Goal: Task Accomplishment & Management: Complete application form

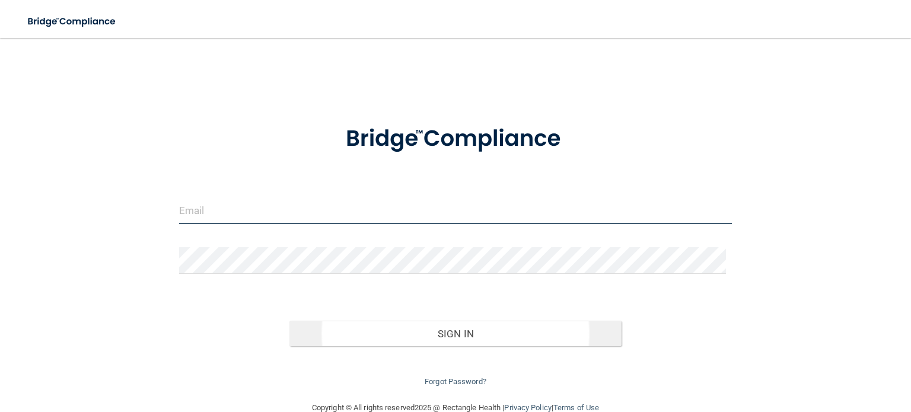
type input "[EMAIL_ADDRESS][DOMAIN_NAME]"
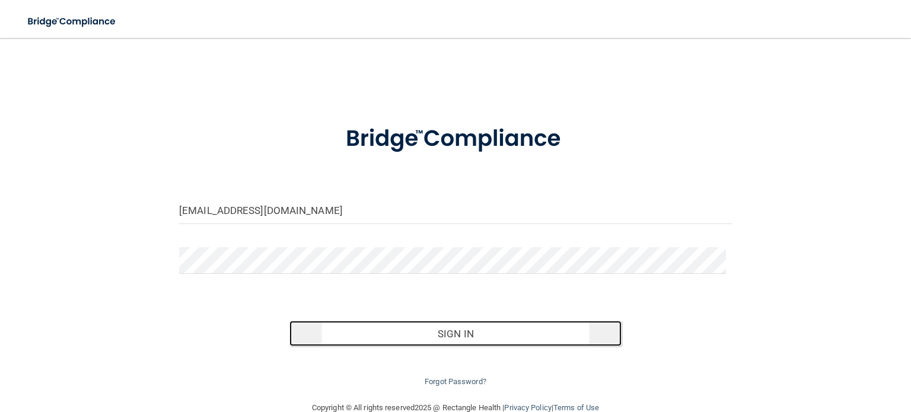
click at [384, 329] on button "Sign In" at bounding box center [455, 334] width 332 height 26
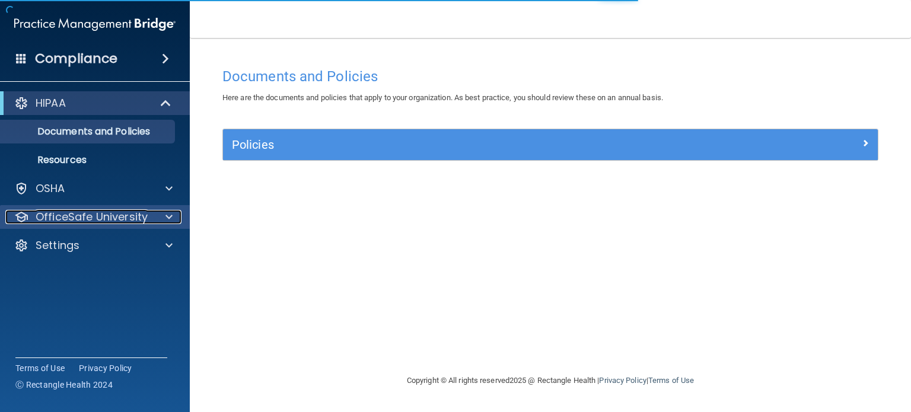
click at [161, 214] on div at bounding box center [167, 217] width 30 height 14
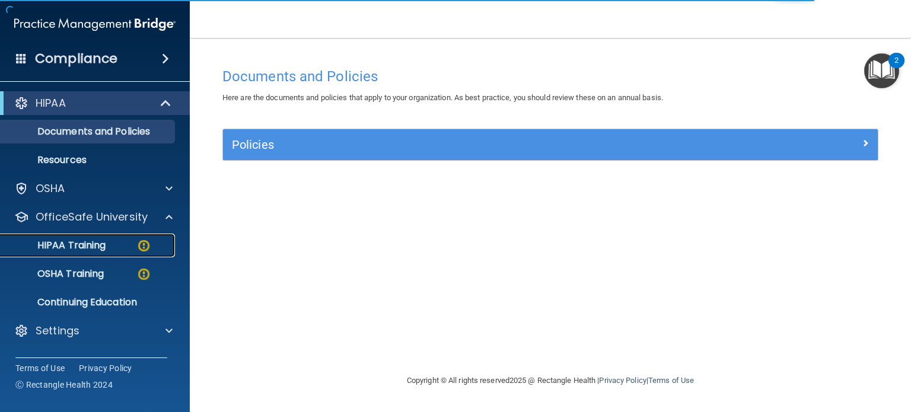
click at [97, 247] on p "HIPAA Training" at bounding box center [57, 246] width 98 height 12
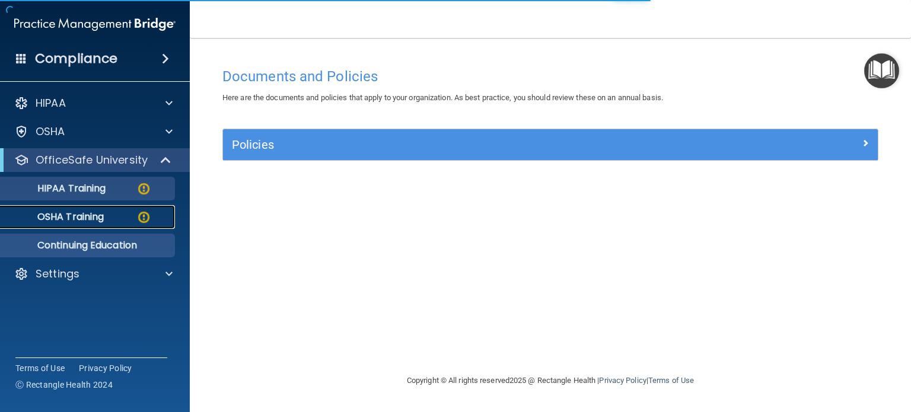
click at [97, 247] on ul "HIPAA Training OSHA Training Continuing Education" at bounding box center [95, 214] width 215 height 85
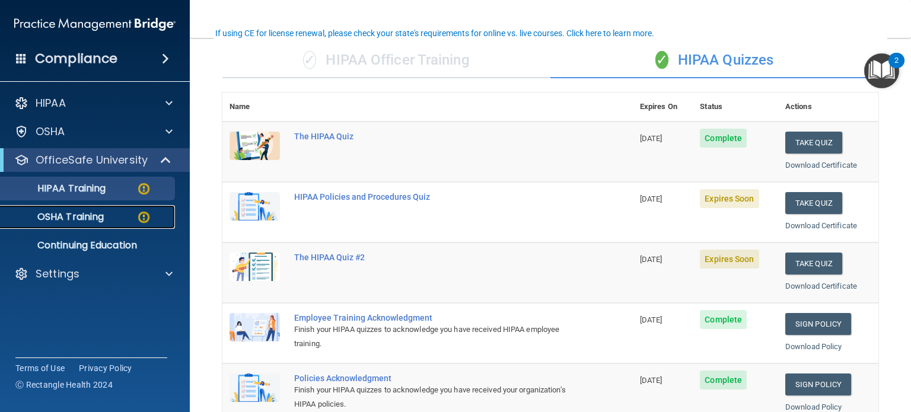
scroll to position [88, 0]
click at [394, 193] on div "HIPAA Policies and Procedures Quiz" at bounding box center [433, 196] width 279 height 9
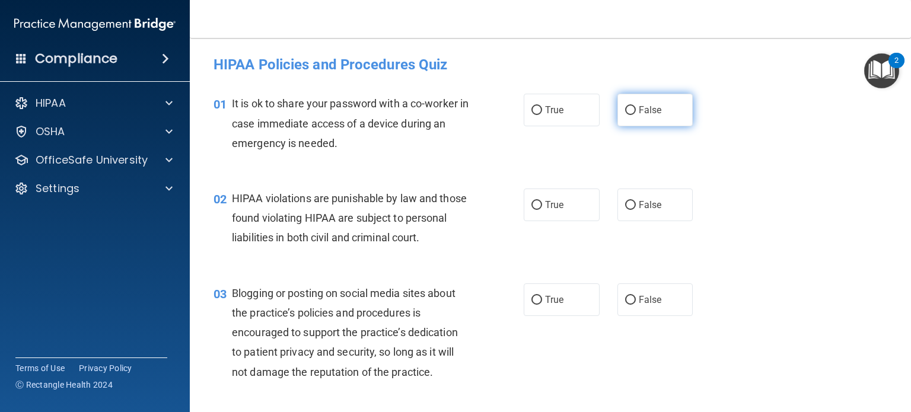
click at [619, 110] on label "False" at bounding box center [656, 110] width 76 height 33
click at [625, 110] on input "False" at bounding box center [630, 110] width 11 height 9
radio input "true"
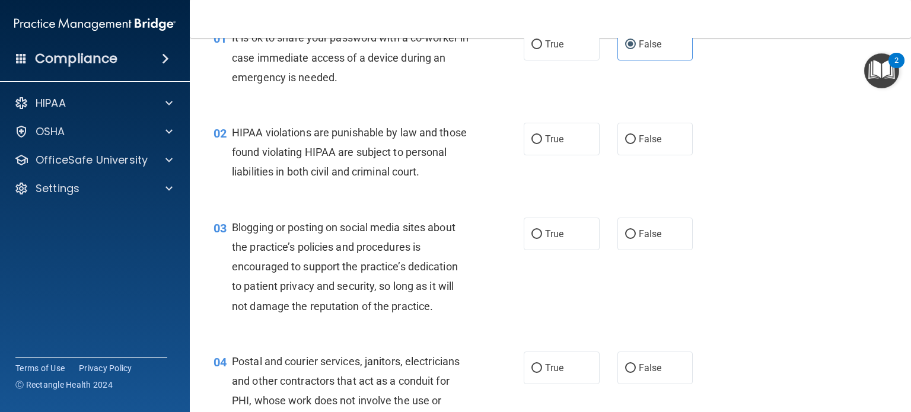
scroll to position [68, 0]
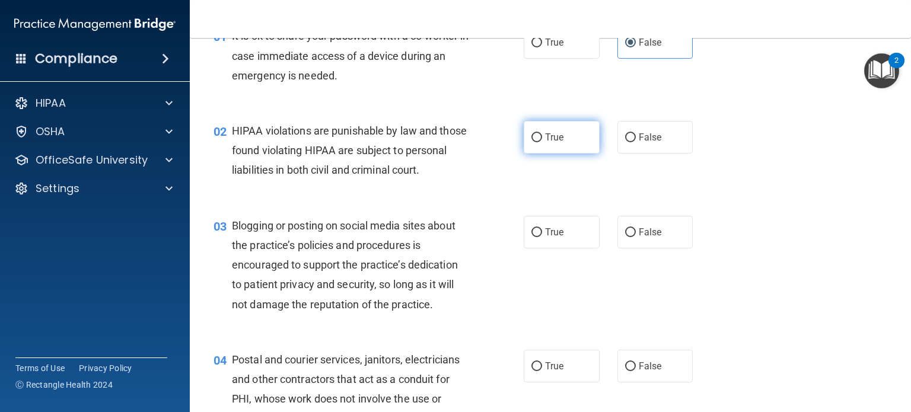
click at [532, 138] on input "True" at bounding box center [537, 137] width 11 height 9
radio input "true"
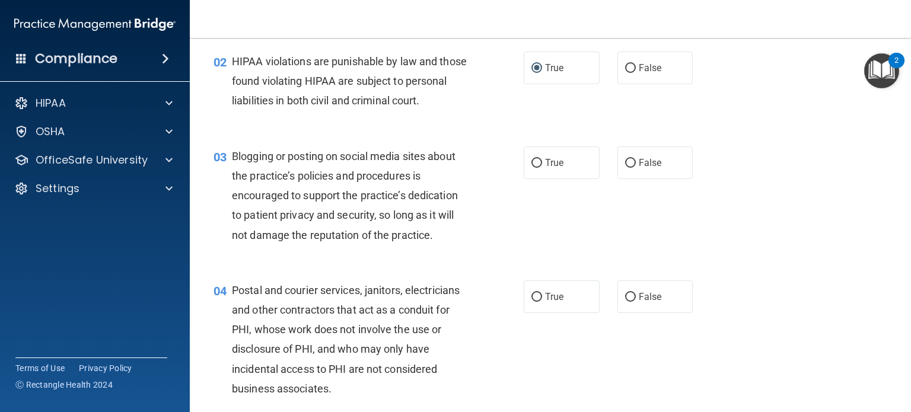
scroll to position [184, 0]
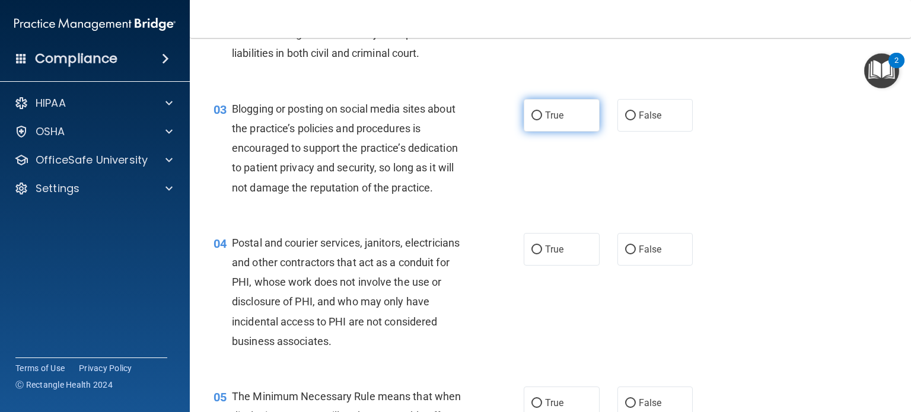
click at [532, 120] on input "True" at bounding box center [537, 116] width 11 height 9
radio input "true"
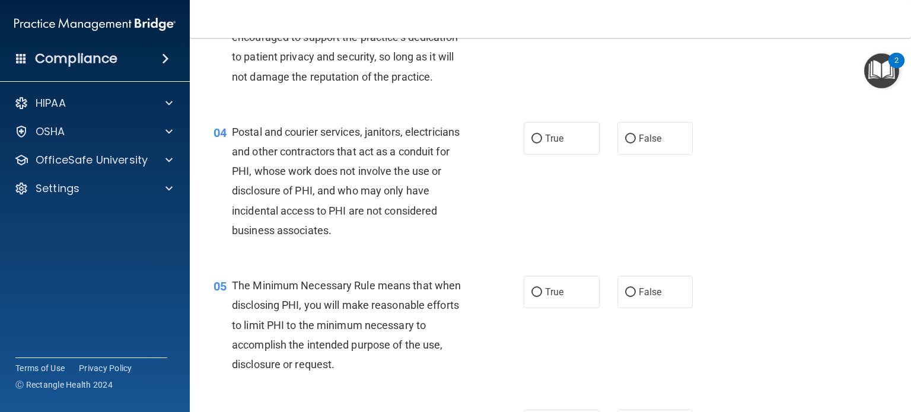
scroll to position [296, 0]
click at [532, 143] on input "True" at bounding box center [537, 138] width 11 height 9
radio input "true"
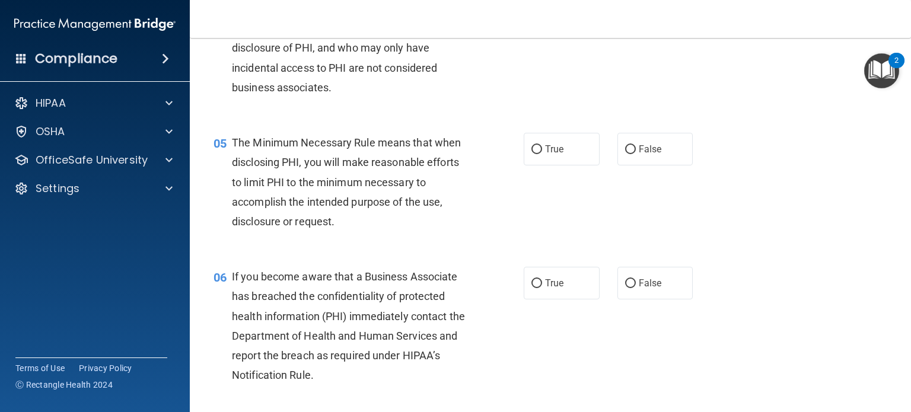
scroll to position [443, 0]
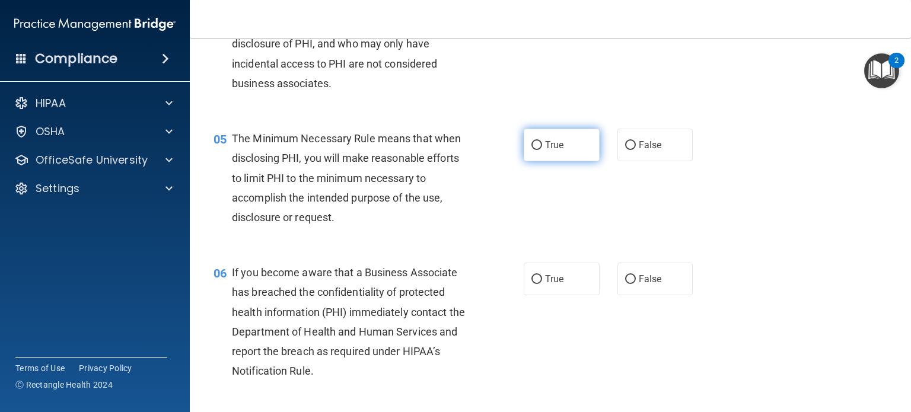
click at [532, 150] on input "True" at bounding box center [537, 145] width 11 height 9
radio input "true"
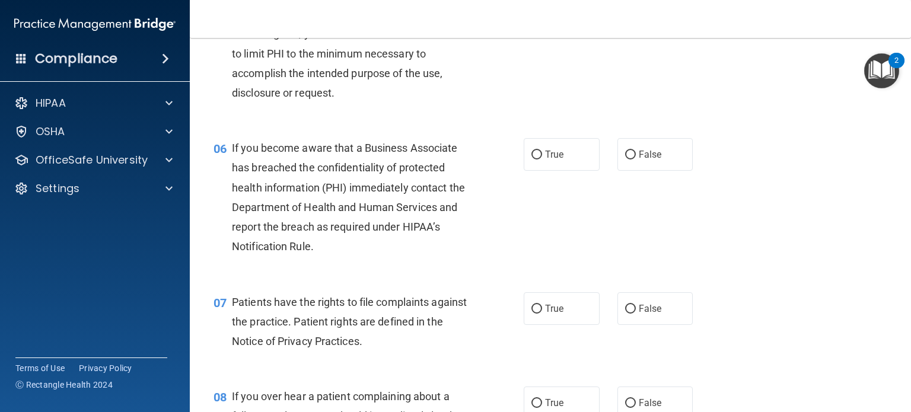
scroll to position [568, 0]
click at [534, 158] on input "True" at bounding box center [537, 153] width 11 height 9
radio input "true"
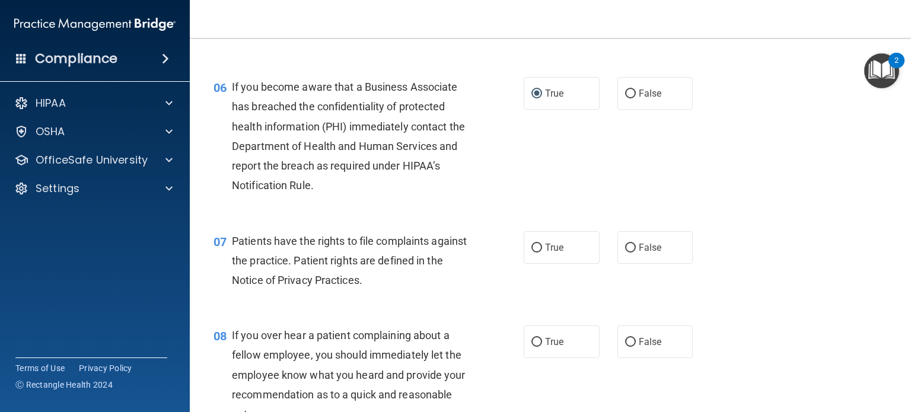
scroll to position [698, 0]
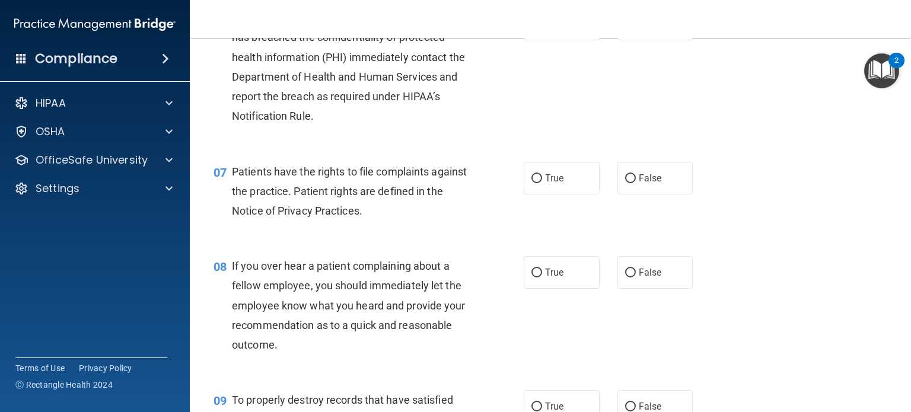
click at [499, 227] on div "07 Patients have the rights to file complaints against the practice. Patient ri…" at bounding box center [369, 194] width 346 height 65
click at [532, 183] on input "True" at bounding box center [537, 178] width 11 height 9
radio input "true"
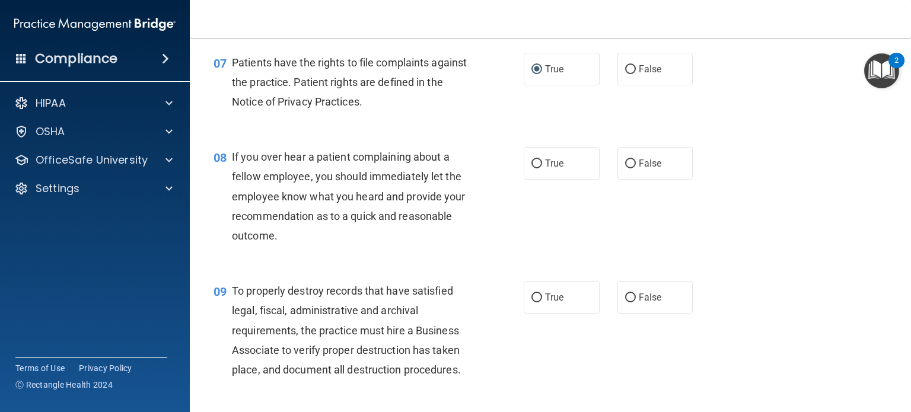
scroll to position [807, 0]
click at [625, 168] on input "False" at bounding box center [630, 164] width 11 height 9
radio input "true"
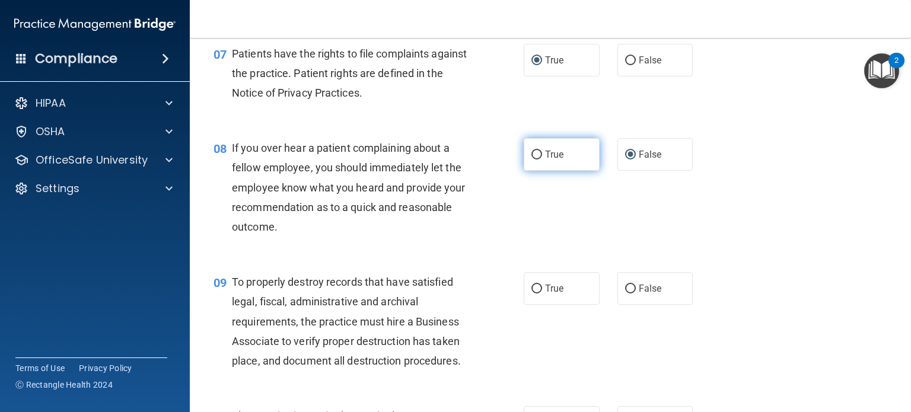
click at [532, 160] on input "True" at bounding box center [537, 155] width 11 height 9
radio input "true"
radio input "false"
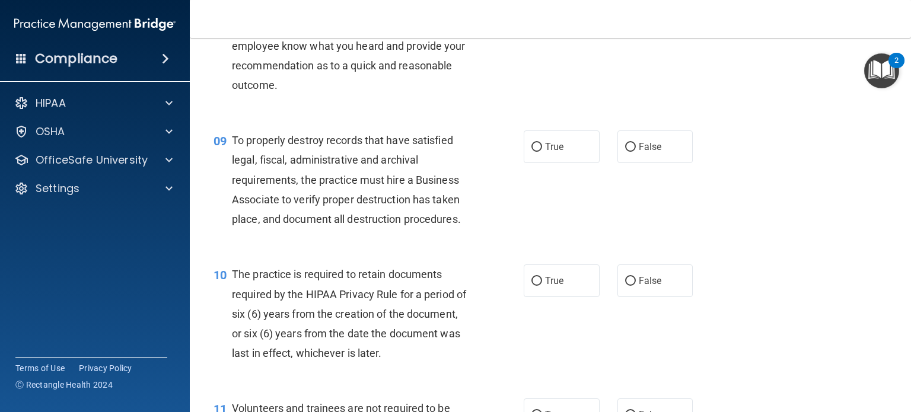
scroll to position [958, 0]
click at [534, 151] on input "True" at bounding box center [537, 146] width 11 height 9
radio input "true"
click at [501, 222] on div "09 To properly destroy records that have satisfied legal, fiscal, administrativ…" at bounding box center [369, 182] width 346 height 104
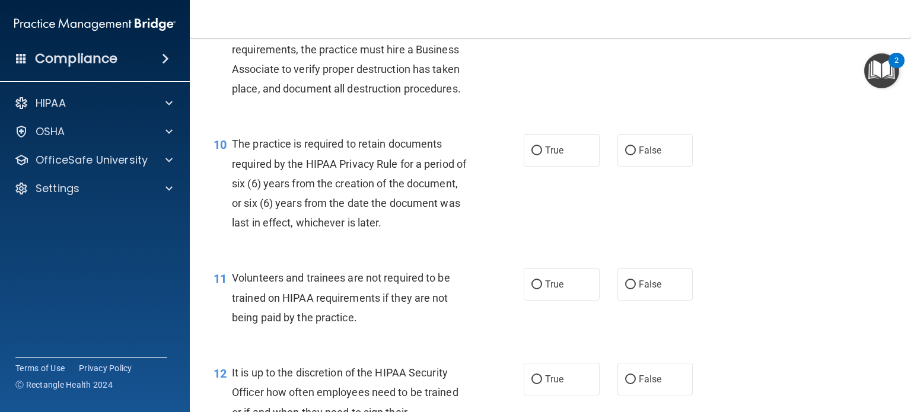
scroll to position [1089, 0]
click at [532, 155] on input "True" at bounding box center [537, 150] width 11 height 9
radio input "true"
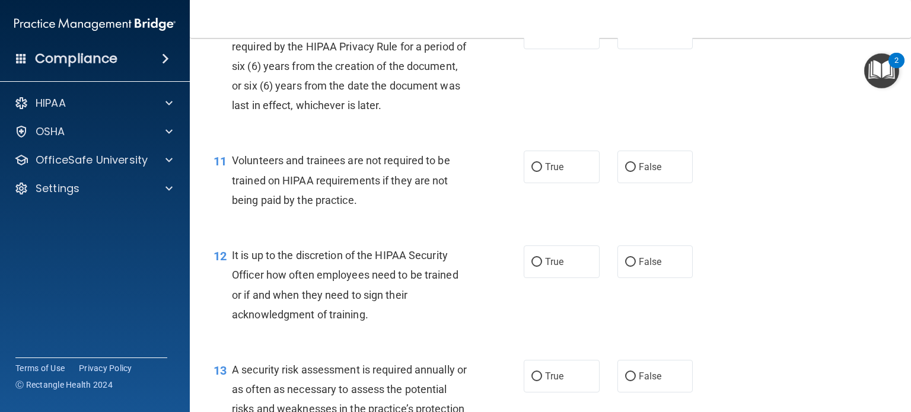
scroll to position [1205, 0]
drag, startPoint x: 628, startPoint y: 184, endPoint x: 556, endPoint y: 214, distance: 78.2
click at [556, 214] on div "11 Volunteers and trainees are not required to be trained on HIPAA requirements…" at bounding box center [551, 183] width 692 height 95
click at [532, 172] on input "True" at bounding box center [537, 167] width 11 height 9
radio input "true"
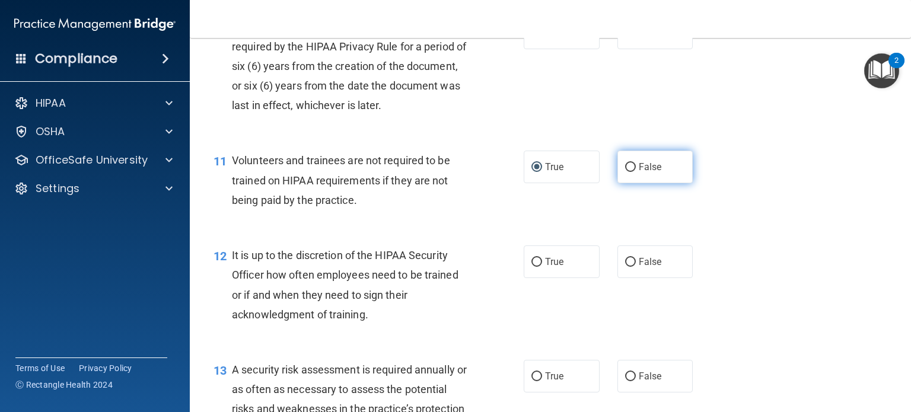
click at [625, 172] on input "False" at bounding box center [630, 167] width 11 height 9
radio input "true"
radio input "false"
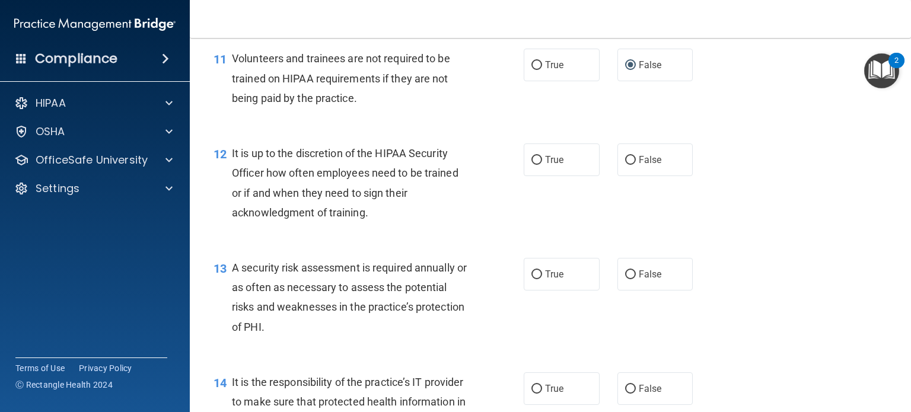
scroll to position [1309, 0]
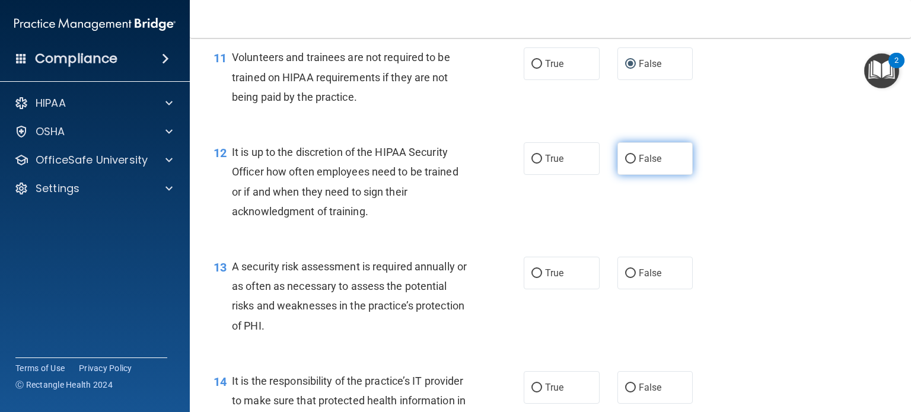
click at [626, 164] on input "False" at bounding box center [630, 159] width 11 height 9
radio input "true"
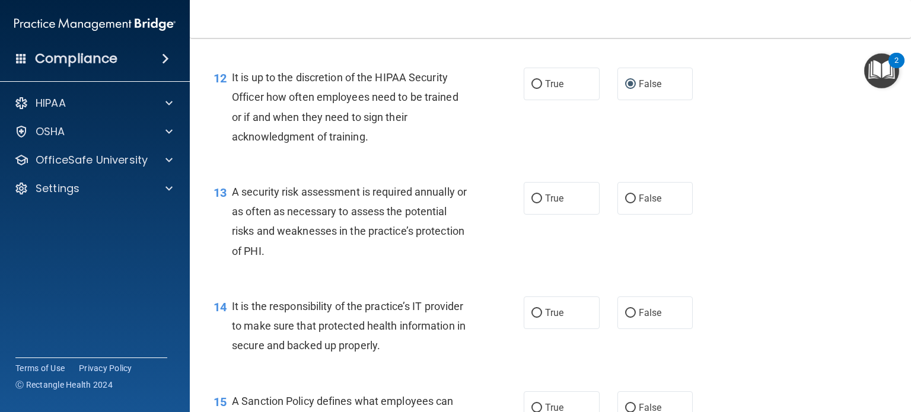
scroll to position [1443, 0]
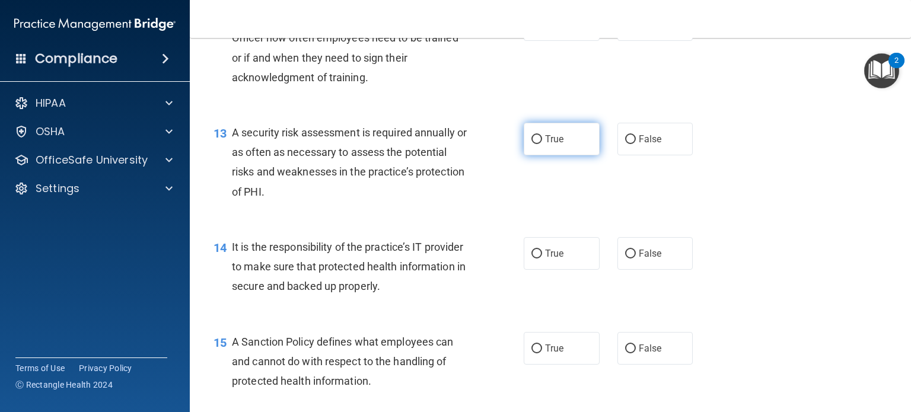
click at [532, 144] on input "True" at bounding box center [537, 139] width 11 height 9
radio input "true"
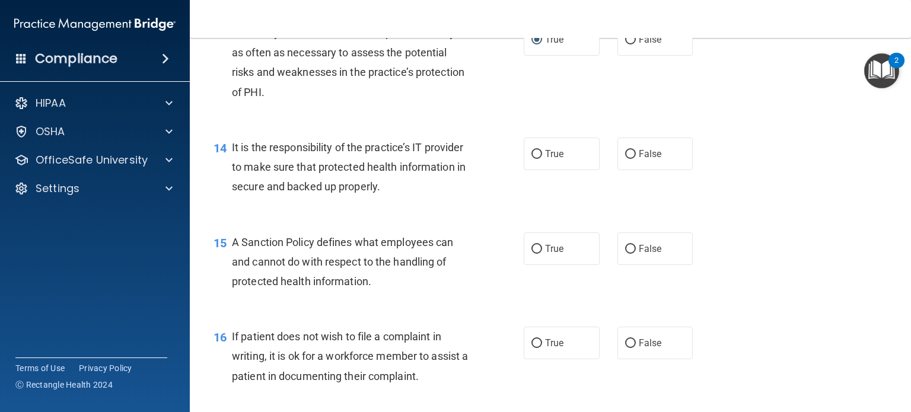
scroll to position [1545, 0]
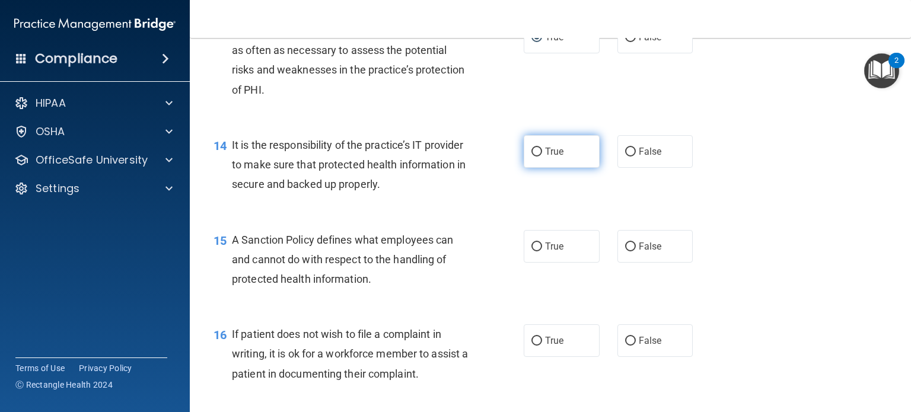
click at [532, 157] on input "True" at bounding box center [537, 152] width 11 height 9
radio input "true"
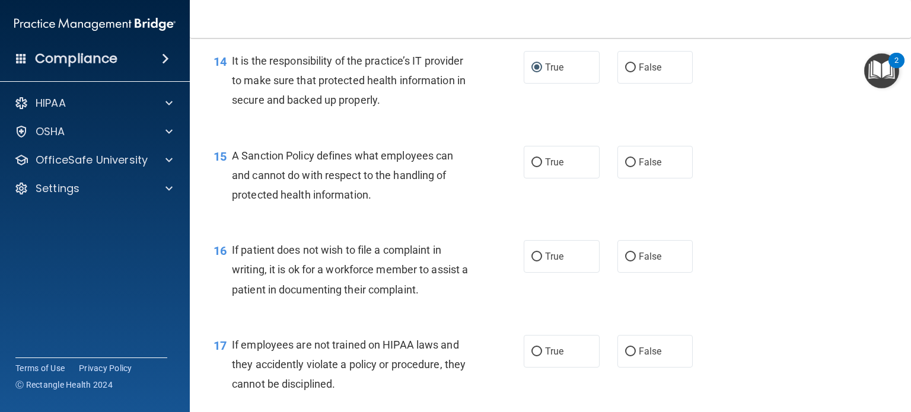
scroll to position [1663, 0]
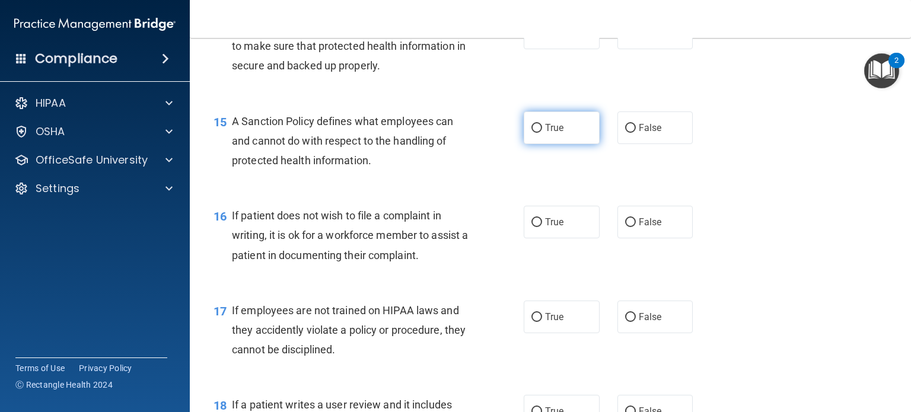
click at [532, 133] on input "True" at bounding box center [537, 128] width 11 height 9
radio input "true"
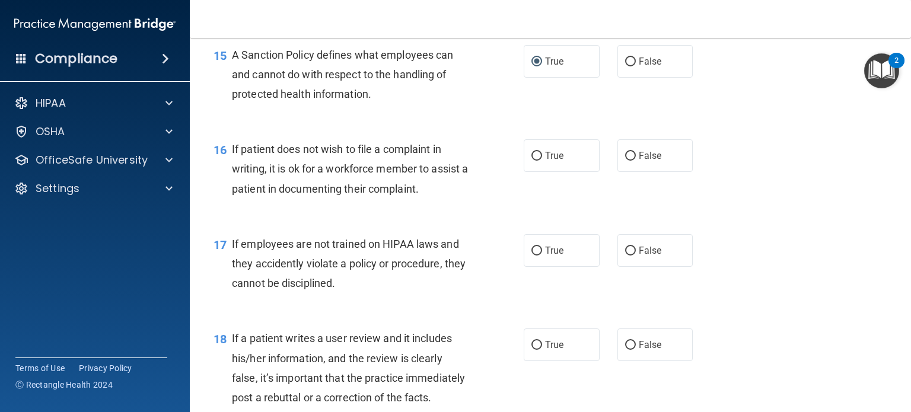
scroll to position [1731, 0]
click at [531, 168] on label "True" at bounding box center [562, 154] width 76 height 33
click at [532, 160] on input "True" at bounding box center [537, 155] width 11 height 9
radio input "true"
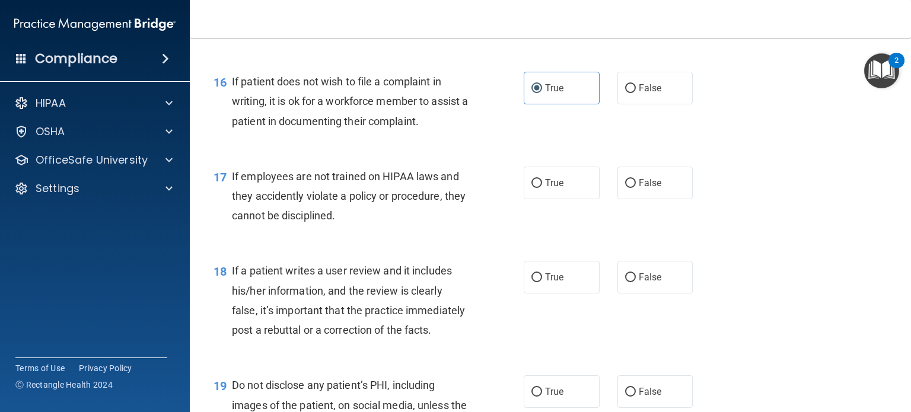
scroll to position [1886, 0]
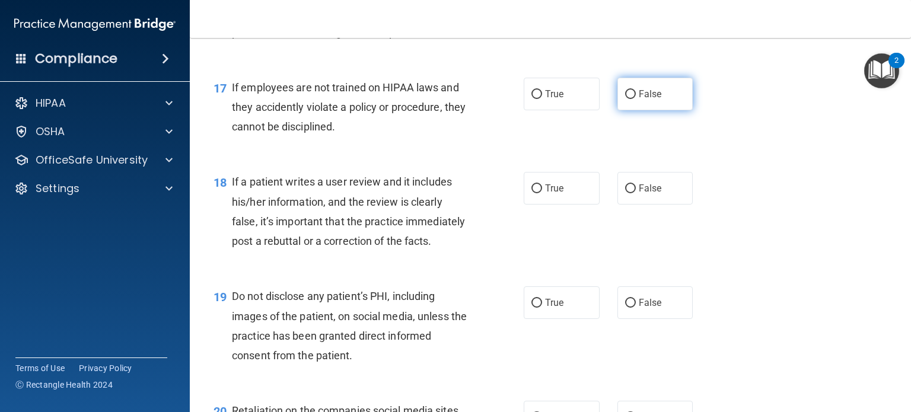
click at [625, 99] on input "False" at bounding box center [630, 94] width 11 height 9
radio input "true"
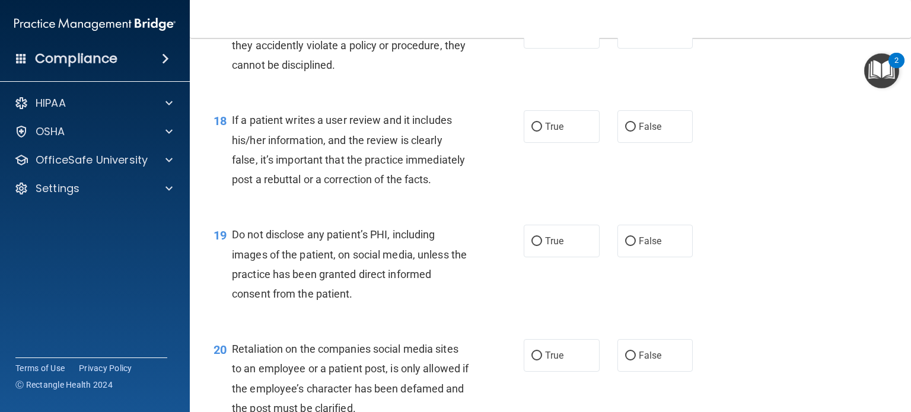
scroll to position [1948, 0]
click at [532, 132] on input "True" at bounding box center [537, 127] width 11 height 9
radio input "true"
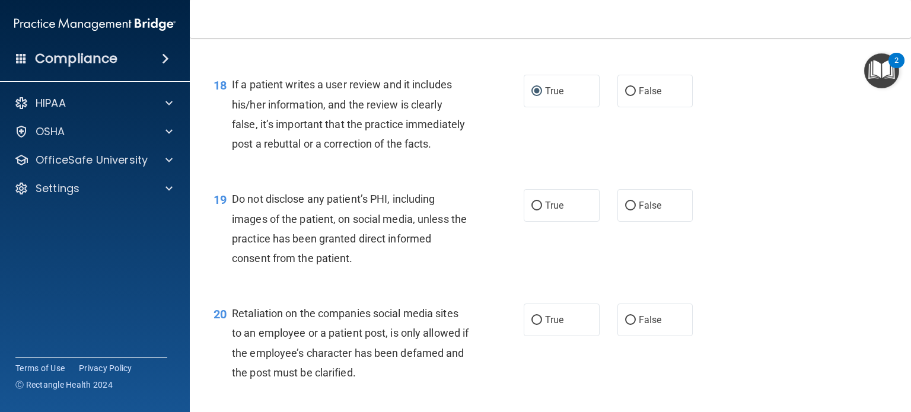
scroll to position [1981, 0]
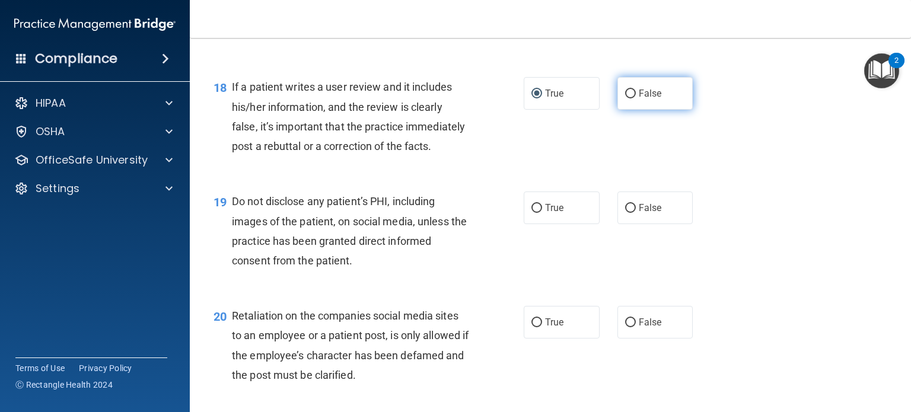
click at [625, 98] on input "False" at bounding box center [630, 94] width 11 height 9
radio input "true"
radio input "false"
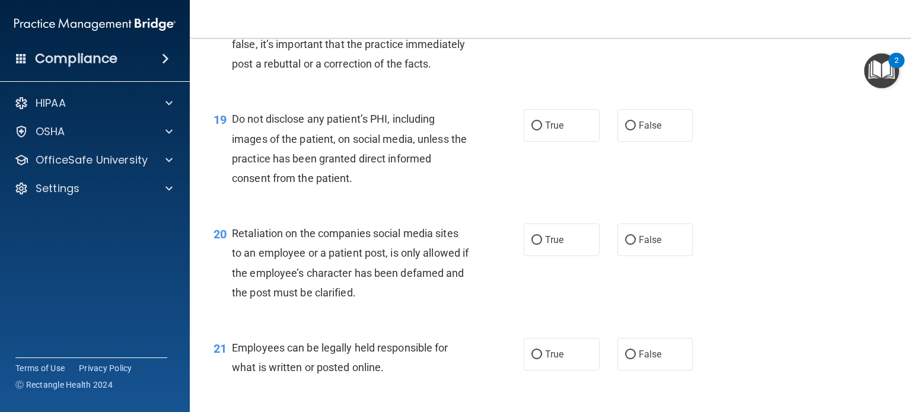
scroll to position [2064, 0]
click at [532, 130] on input "True" at bounding box center [537, 125] width 11 height 9
radio input "true"
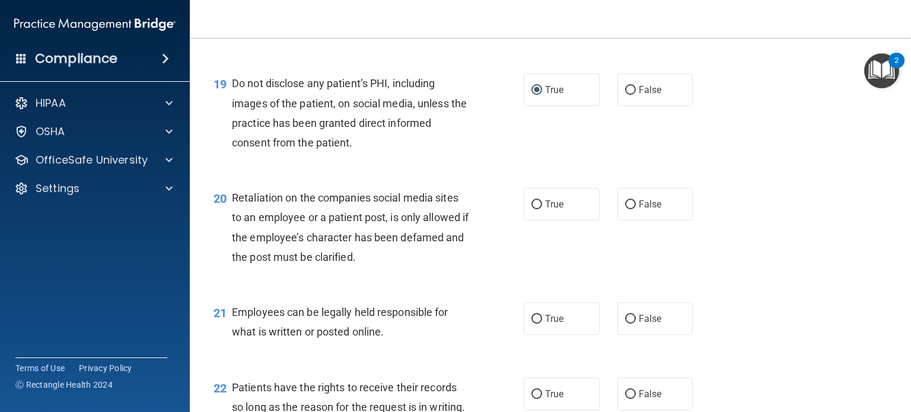
scroll to position [2141, 0]
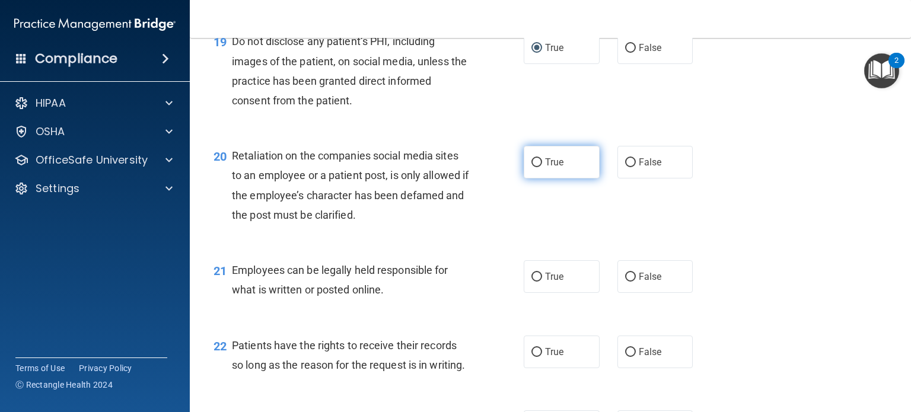
click at [532, 167] on input "True" at bounding box center [537, 162] width 11 height 9
radio input "true"
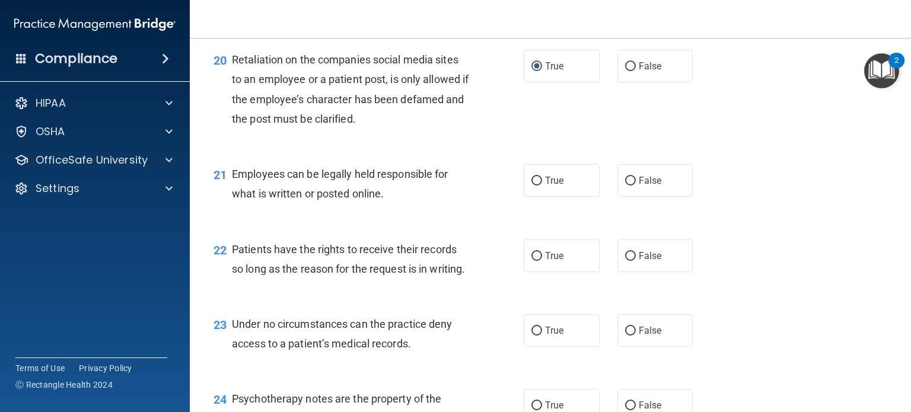
scroll to position [2239, 0]
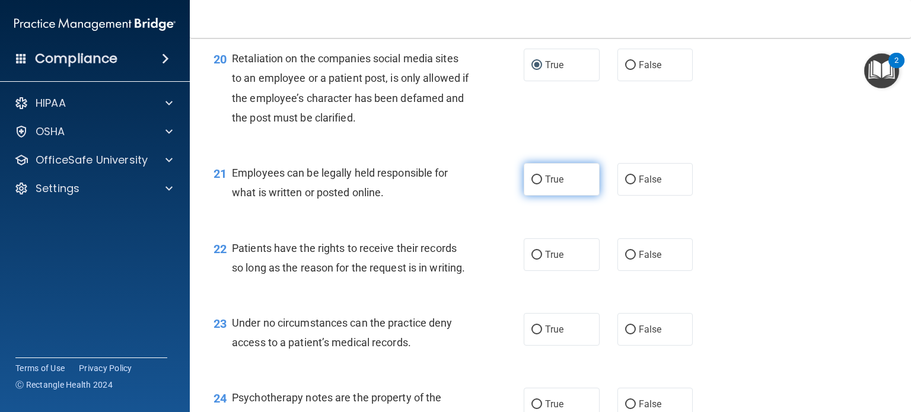
click at [532, 184] on input "True" at bounding box center [537, 180] width 11 height 9
radio input "true"
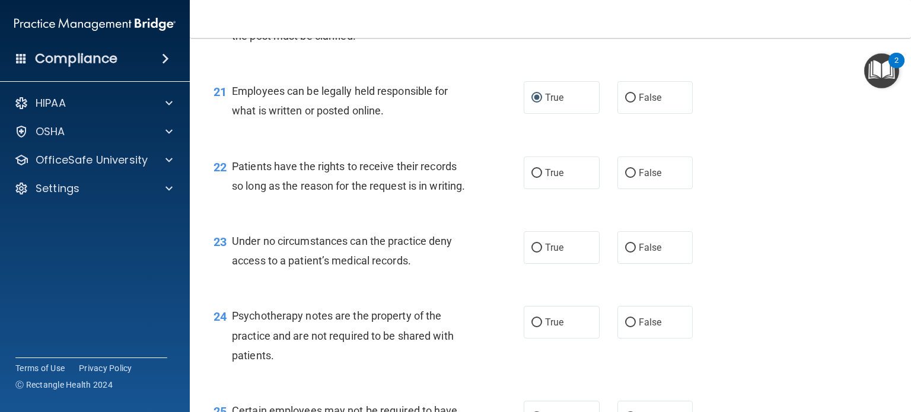
scroll to position [2323, 0]
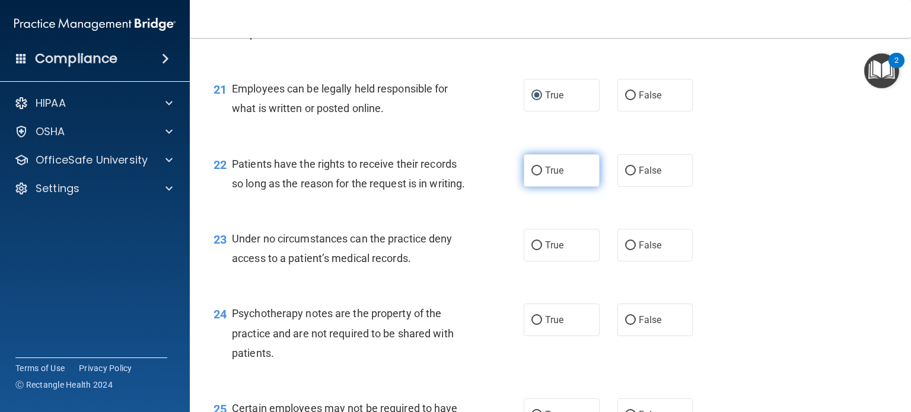
click at [532, 176] on input "True" at bounding box center [537, 171] width 11 height 9
radio input "true"
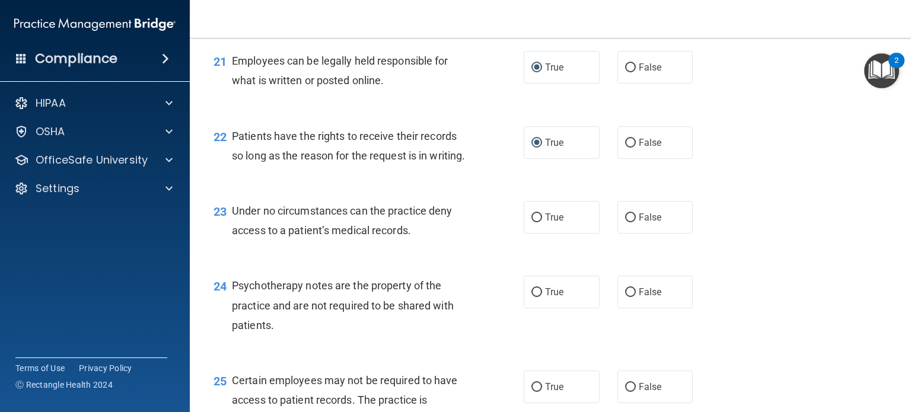
scroll to position [2382, 0]
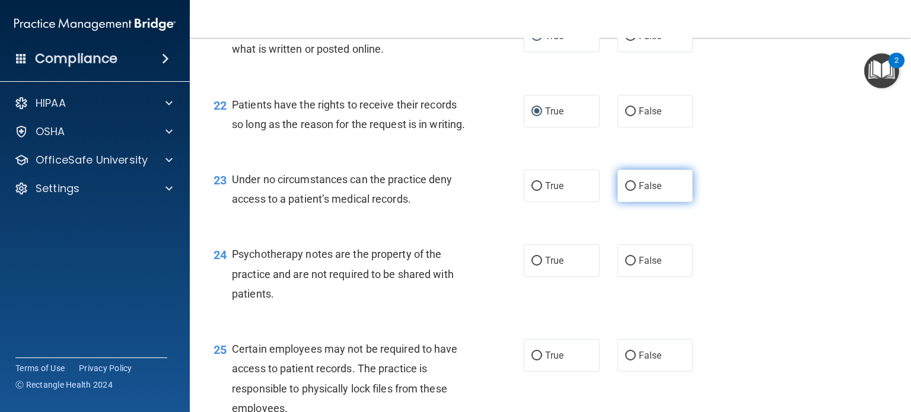
click at [625, 191] on input "False" at bounding box center [630, 186] width 11 height 9
radio input "true"
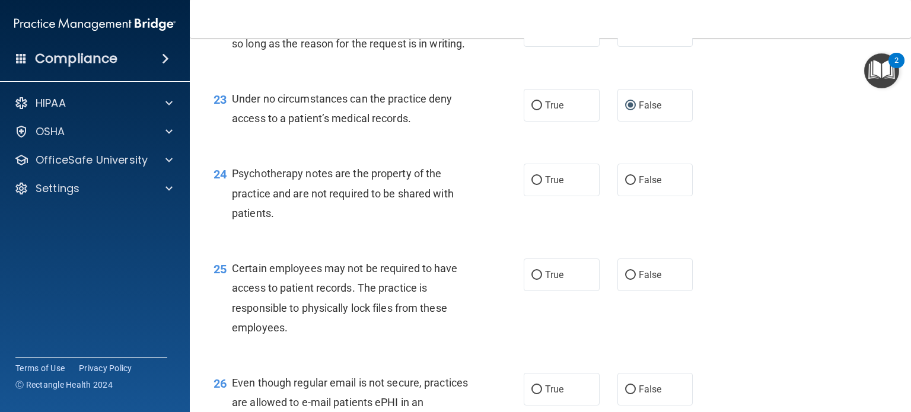
scroll to position [2464, 0]
click at [625, 184] on input "False" at bounding box center [630, 179] width 11 height 9
radio input "true"
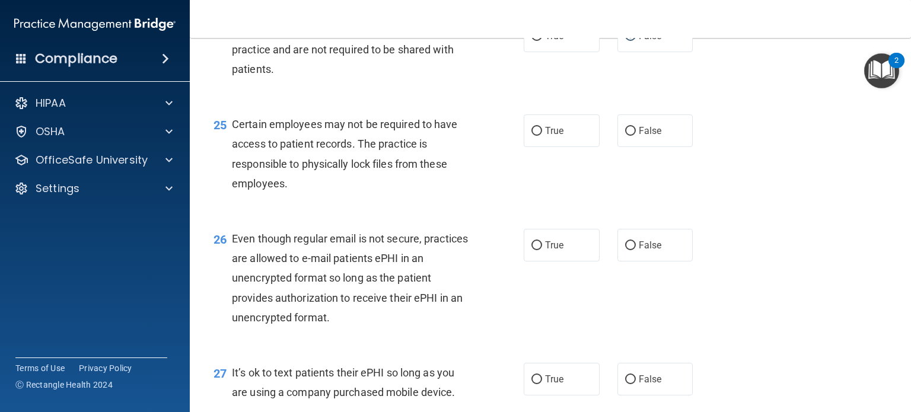
scroll to position [2608, 0]
click at [532, 135] on input "True" at bounding box center [537, 130] width 11 height 9
radio input "true"
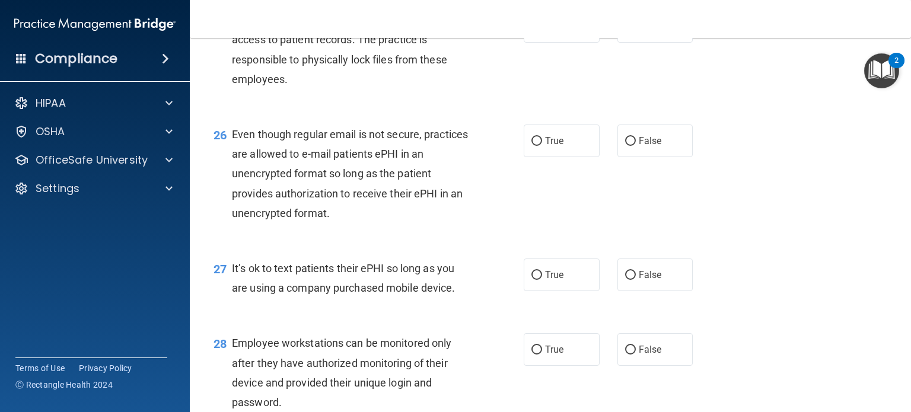
scroll to position [2714, 0]
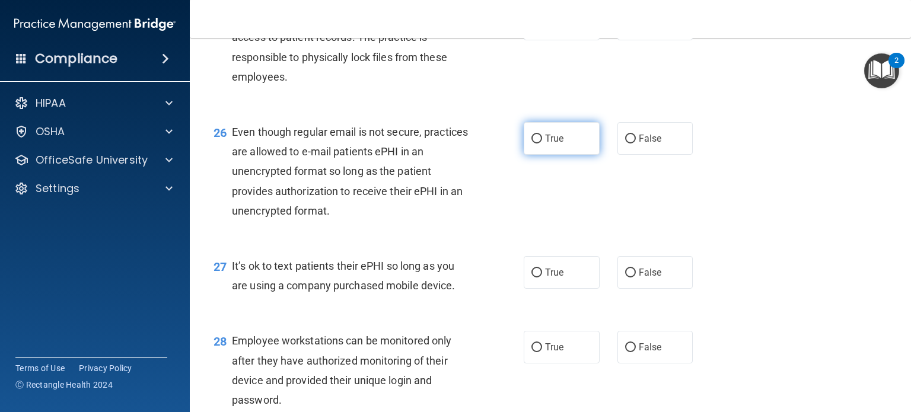
click at [532, 144] on input "True" at bounding box center [537, 139] width 11 height 9
radio input "true"
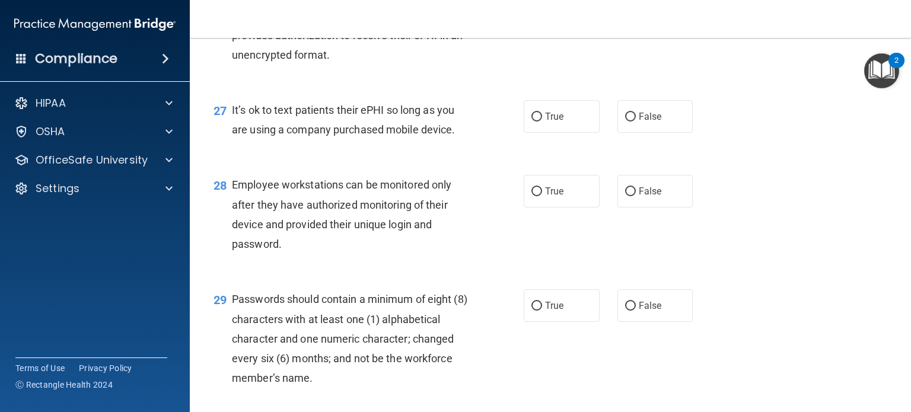
scroll to position [2870, 0]
click at [625, 121] on input "False" at bounding box center [630, 116] width 11 height 9
radio input "true"
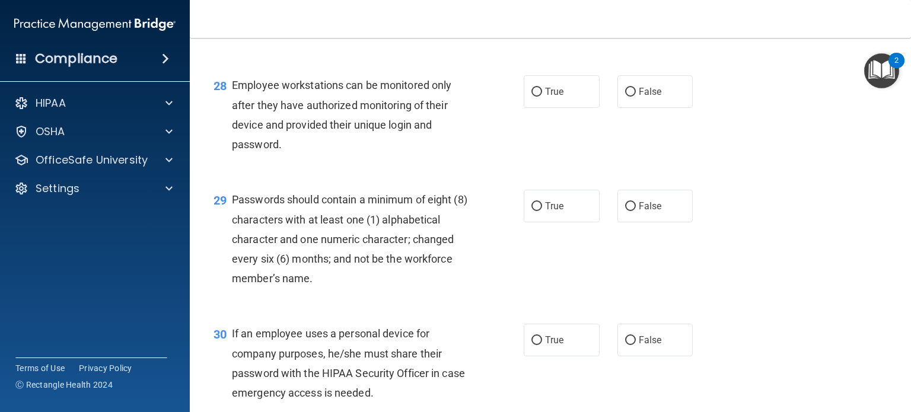
scroll to position [2970, 0]
click at [533, 96] on input "True" at bounding box center [537, 91] width 11 height 9
radio input "true"
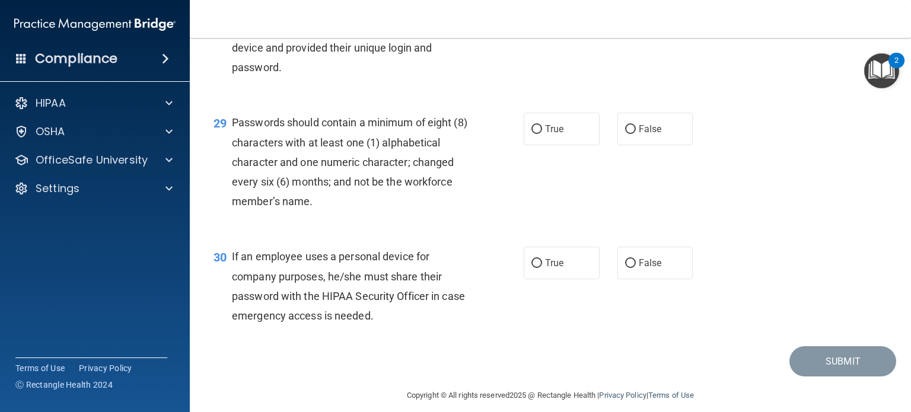
scroll to position [3047, 0]
click at [532, 134] on input "True" at bounding box center [537, 129] width 11 height 9
radio input "true"
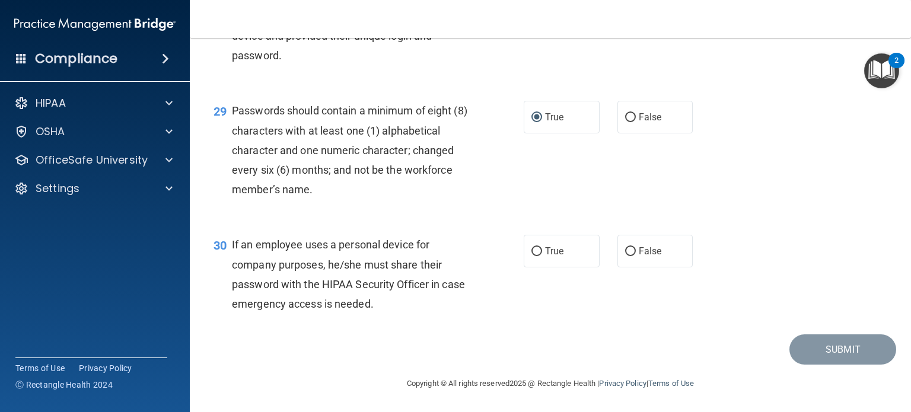
scroll to position [3118, 0]
click at [536, 251] on input "True" at bounding box center [537, 251] width 11 height 9
radio input "true"
click at [797, 343] on button "Submit" at bounding box center [843, 350] width 107 height 30
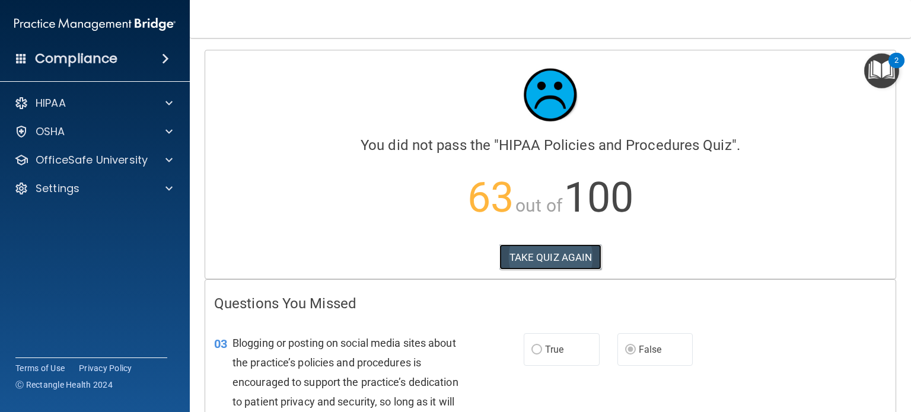
click at [552, 259] on button "TAKE QUIZ AGAIN" at bounding box center [550, 257] width 103 height 26
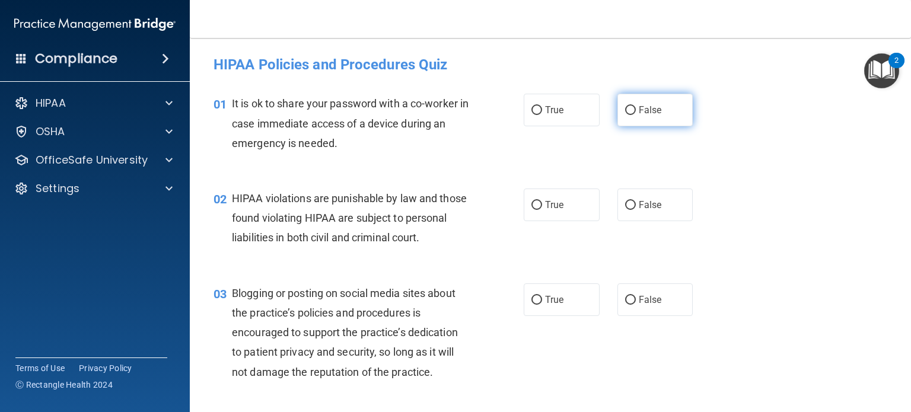
click at [625, 106] on input "False" at bounding box center [630, 110] width 11 height 9
radio input "true"
click at [524, 203] on label "True" at bounding box center [562, 205] width 76 height 33
click at [532, 203] on input "True" at bounding box center [537, 205] width 11 height 9
radio input "true"
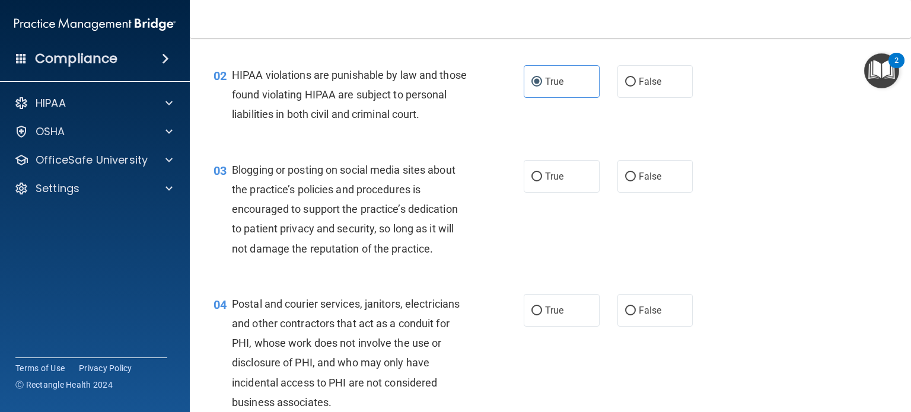
scroll to position [125, 0]
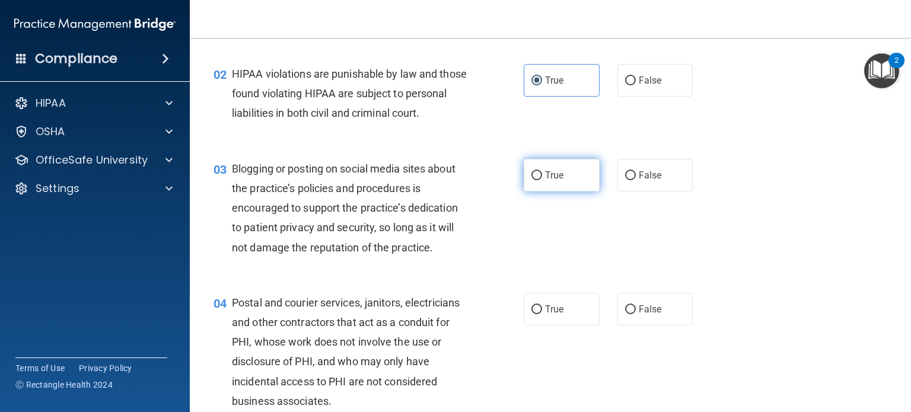
click at [534, 180] on input "True" at bounding box center [537, 175] width 11 height 9
radio input "true"
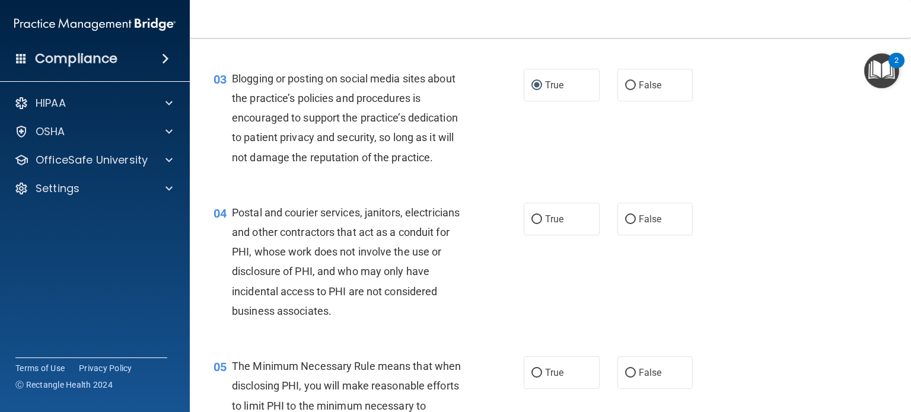
scroll to position [215, 0]
click at [626, 224] on input "False" at bounding box center [630, 219] width 11 height 9
radio input "true"
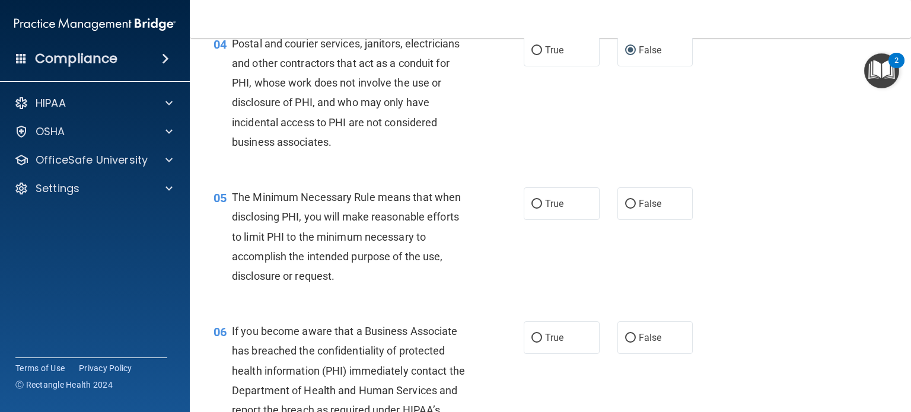
scroll to position [384, 0]
click at [533, 216] on label "True" at bounding box center [562, 203] width 76 height 33
click at [533, 208] on input "True" at bounding box center [537, 203] width 11 height 9
radio input "true"
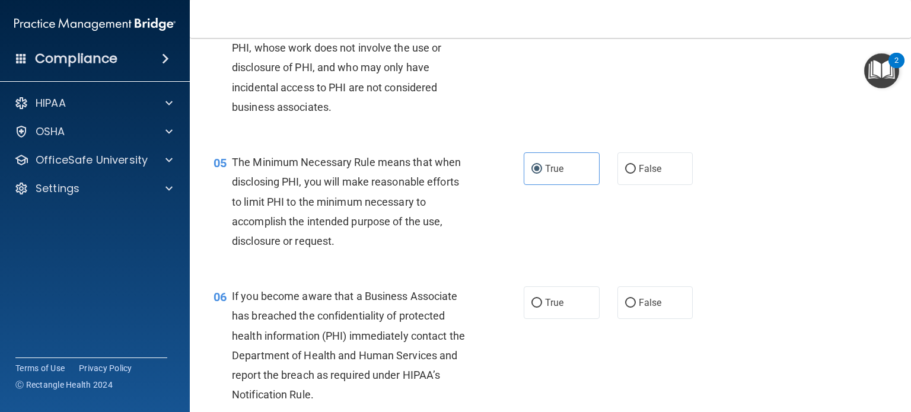
scroll to position [419, 0]
click at [625, 307] on input "False" at bounding box center [630, 302] width 11 height 9
radio input "true"
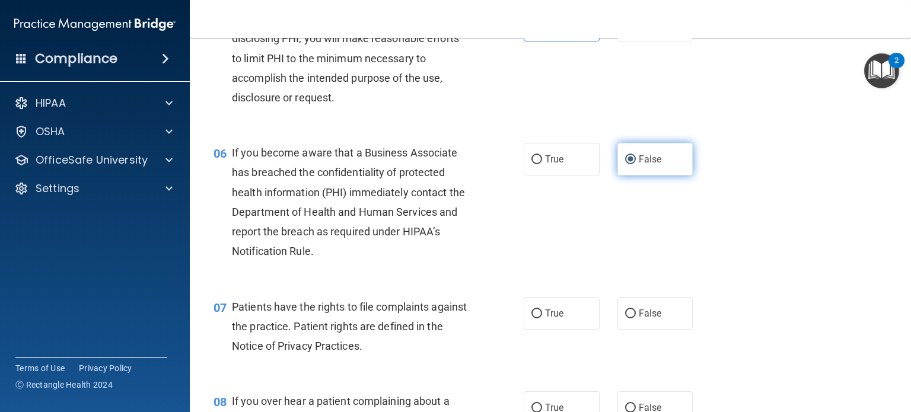
scroll to position [564, 0]
drag, startPoint x: 625, startPoint y: 320, endPoint x: 484, endPoint y: 314, distance: 140.7
click at [484, 314] on div "07 Patients have the rights to file complaints against the practice. Patient ri…" at bounding box center [551, 328] width 692 height 95
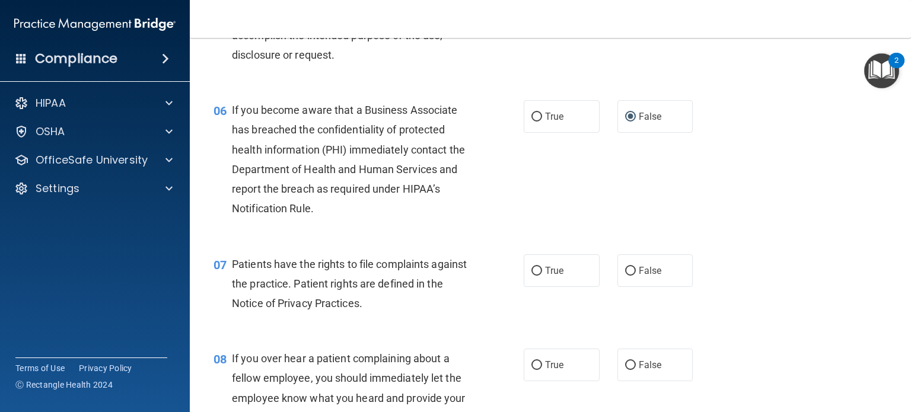
scroll to position [605, 0]
click at [625, 370] on input "False" at bounding box center [630, 365] width 11 height 9
radio input "true"
click at [532, 276] on input "True" at bounding box center [537, 271] width 11 height 9
radio input "true"
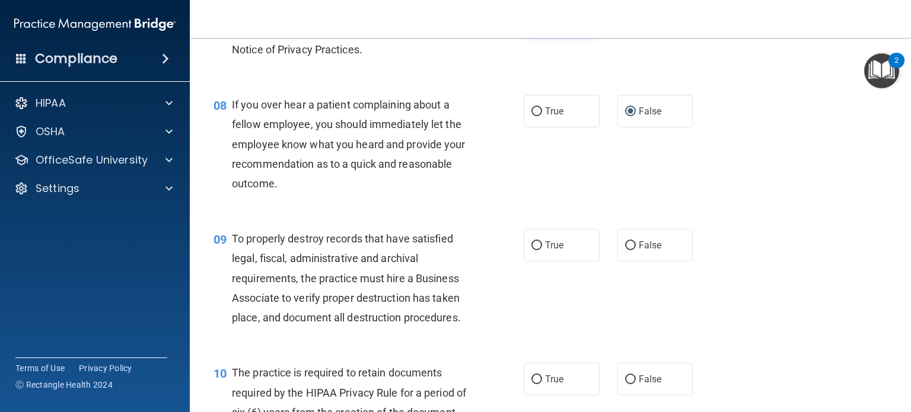
scroll to position [860, 0]
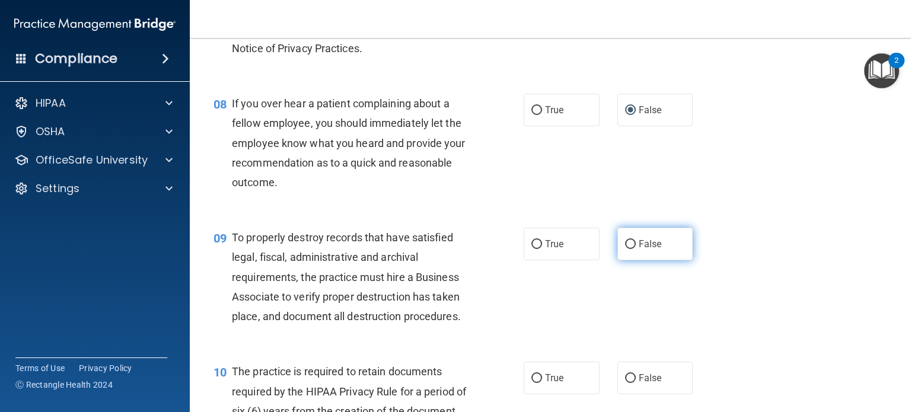
click at [625, 249] on input "False" at bounding box center [630, 244] width 11 height 9
radio input "true"
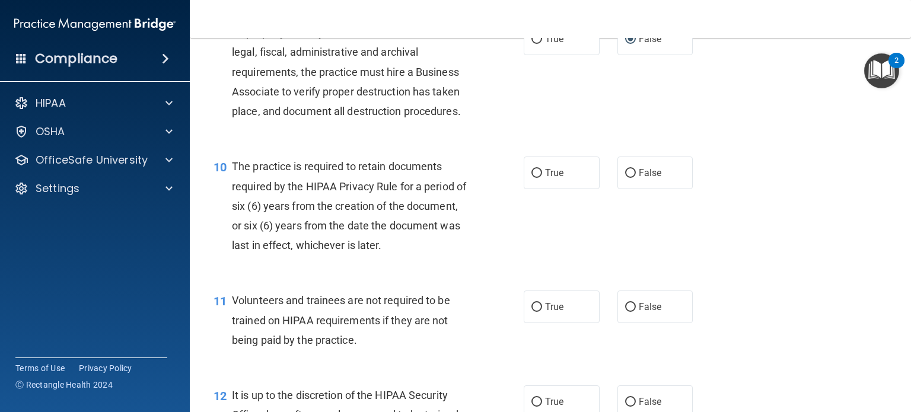
scroll to position [1068, 0]
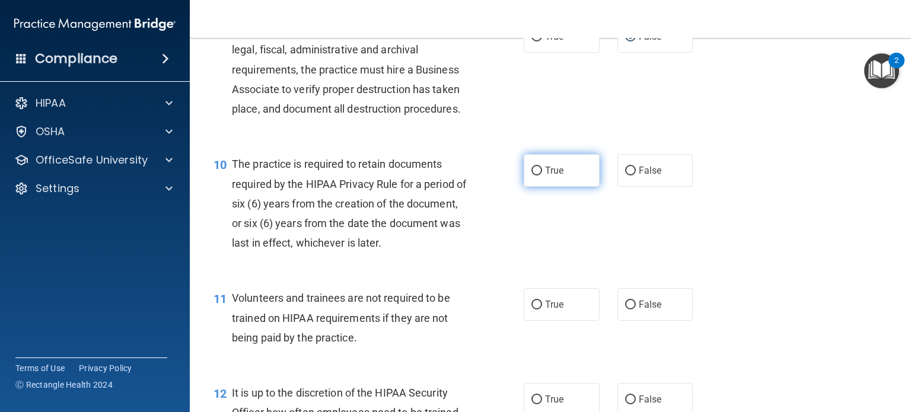
click at [532, 176] on input "True" at bounding box center [537, 171] width 11 height 9
radio input "true"
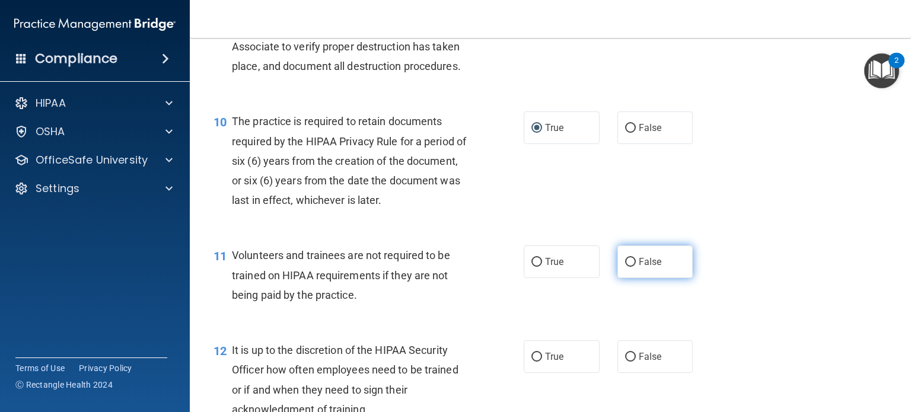
click at [627, 267] on input "False" at bounding box center [630, 262] width 11 height 9
radio input "true"
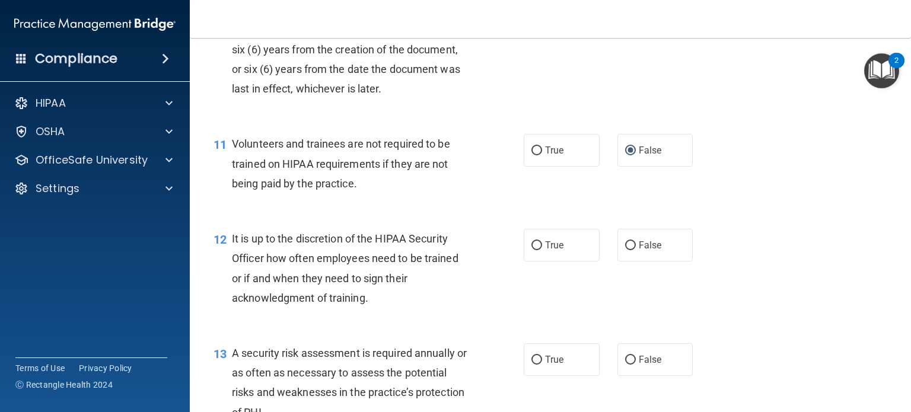
scroll to position [1226, 0]
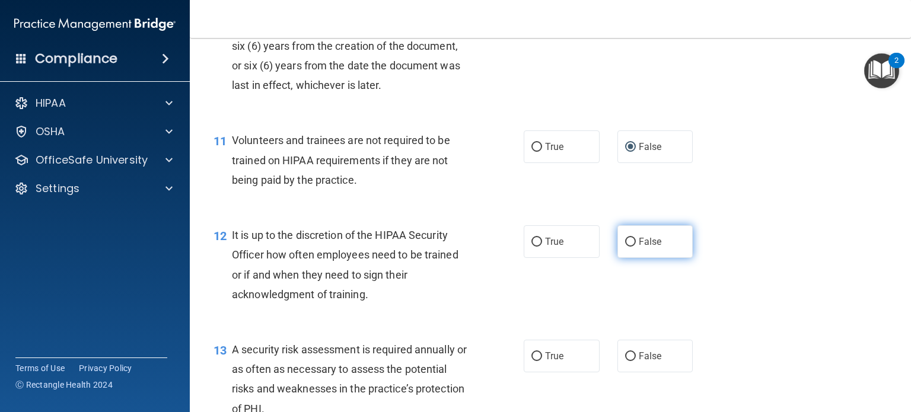
click at [628, 256] on label "False" at bounding box center [656, 241] width 76 height 33
click at [628, 247] on input "False" at bounding box center [630, 242] width 11 height 9
radio input "true"
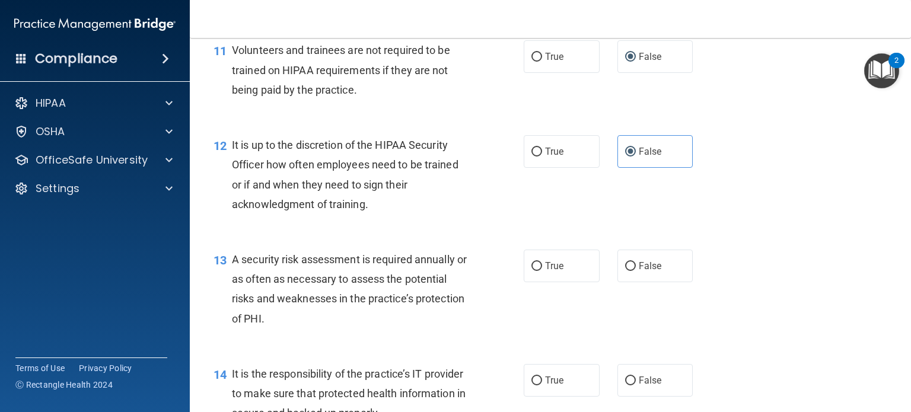
scroll to position [1369, 0]
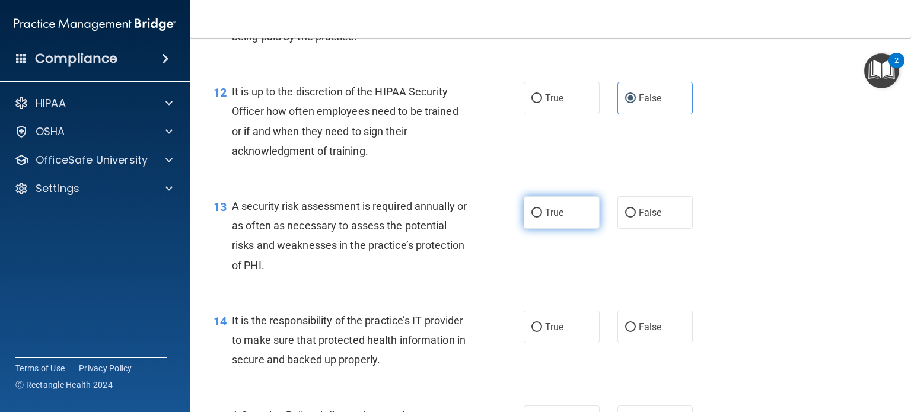
click at [532, 218] on input "True" at bounding box center [537, 213] width 11 height 9
radio input "true"
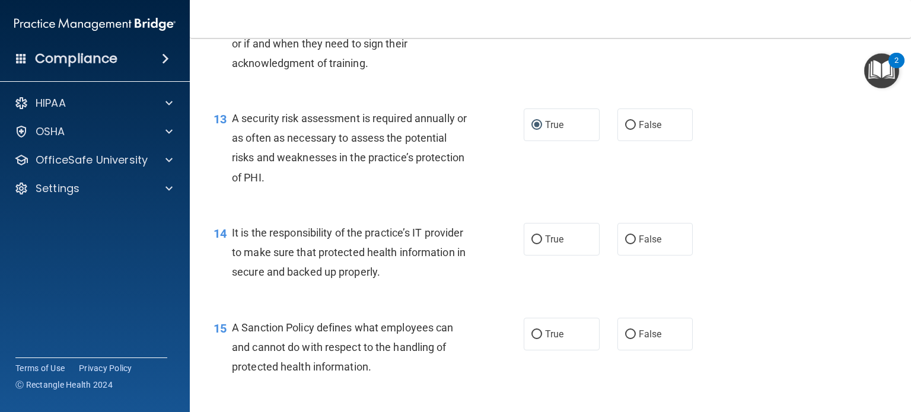
scroll to position [1457, 0]
click at [625, 244] on input "False" at bounding box center [630, 239] width 11 height 9
radio input "true"
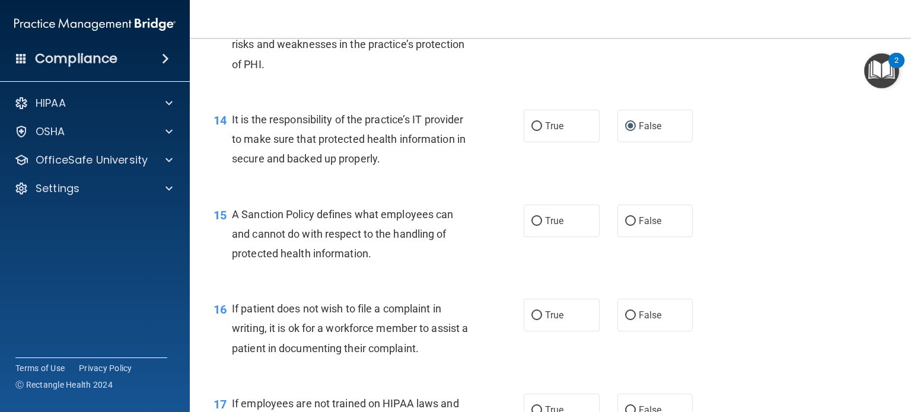
scroll to position [1570, 0]
click at [626, 226] on input "False" at bounding box center [630, 221] width 11 height 9
radio input "true"
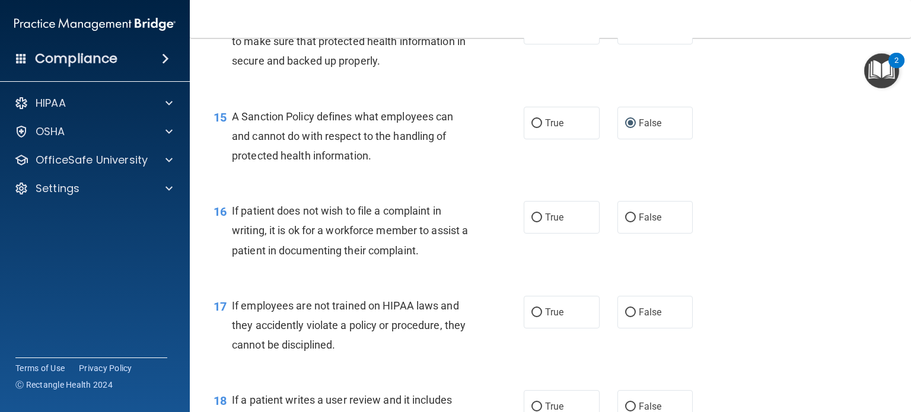
scroll to position [1668, 0]
click at [532, 317] on input "True" at bounding box center [537, 312] width 11 height 9
radio input "true"
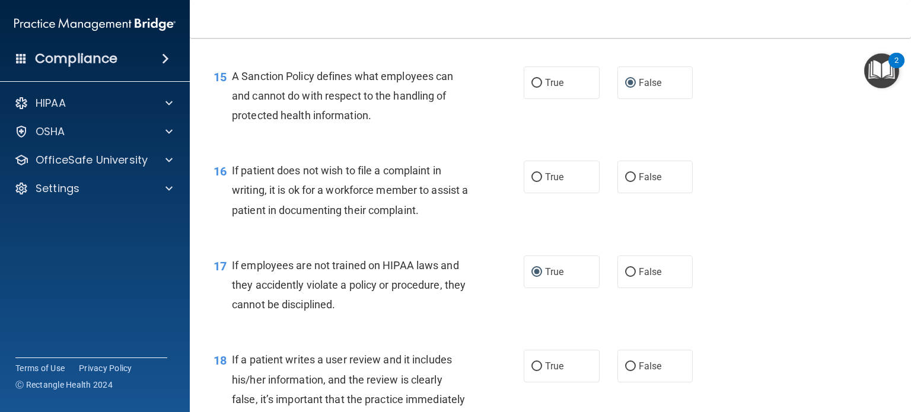
scroll to position [1737, 0]
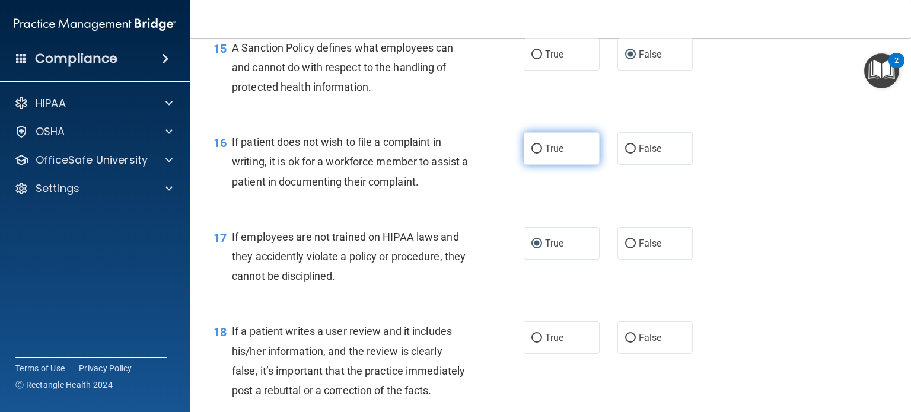
click at [534, 154] on input "True" at bounding box center [537, 149] width 11 height 9
radio input "true"
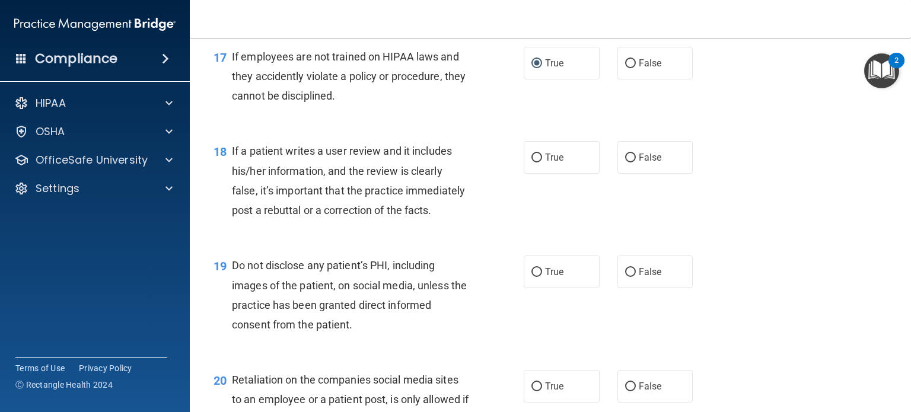
scroll to position [1918, 0]
click at [625, 161] on input "False" at bounding box center [630, 156] width 11 height 9
radio input "true"
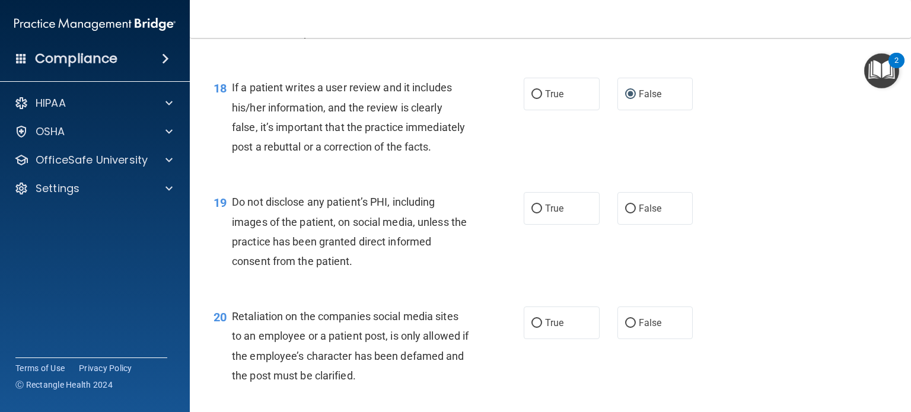
scroll to position [1981, 0]
click at [533, 213] on input "True" at bounding box center [537, 208] width 11 height 9
radio input "true"
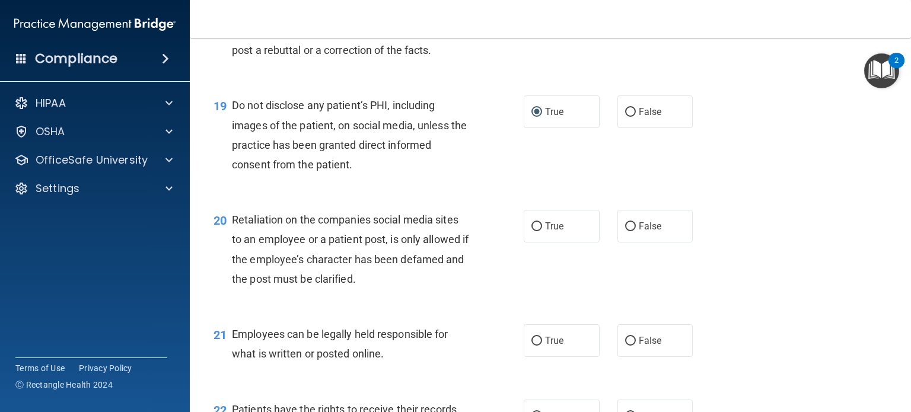
scroll to position [2116, 0]
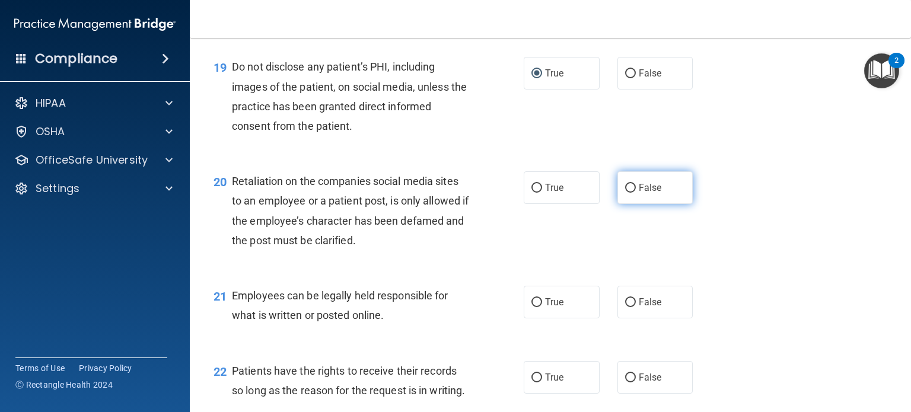
click at [625, 193] on input "False" at bounding box center [630, 188] width 11 height 9
radio input "true"
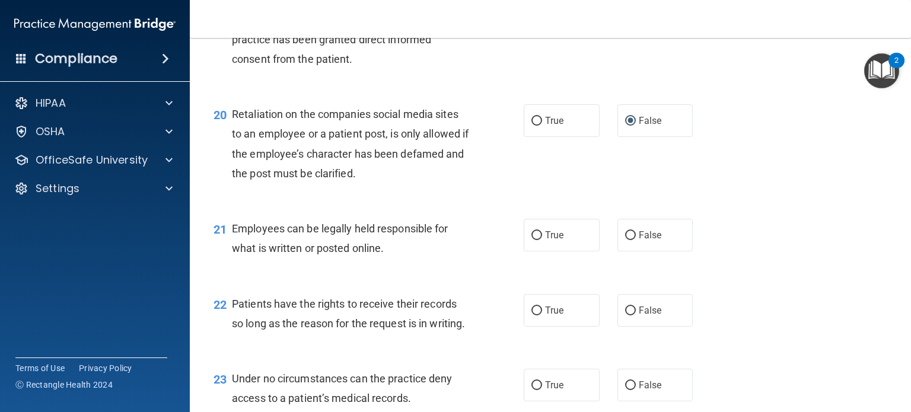
scroll to position [2184, 0]
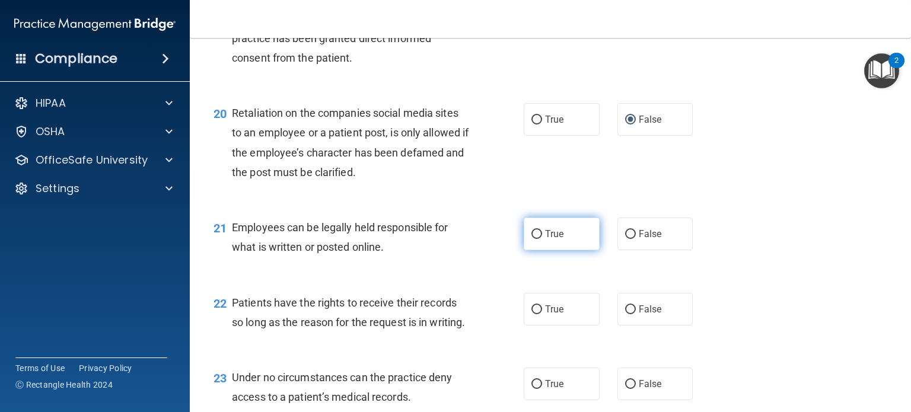
click at [532, 239] on input "True" at bounding box center [537, 234] width 11 height 9
radio input "true"
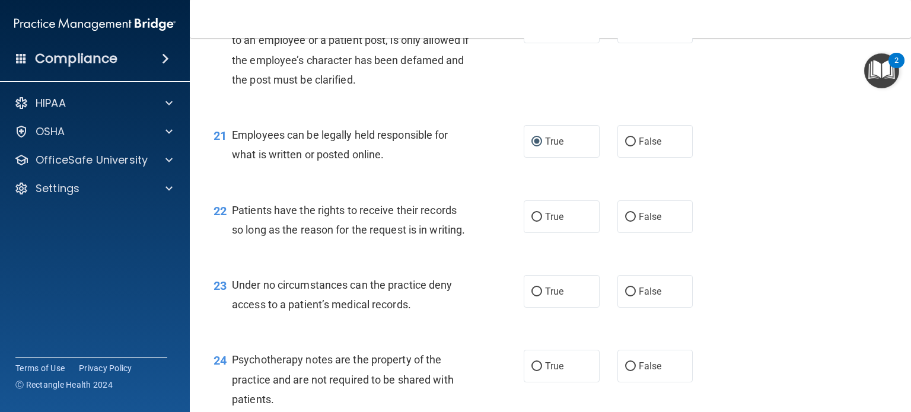
scroll to position [2322, 0]
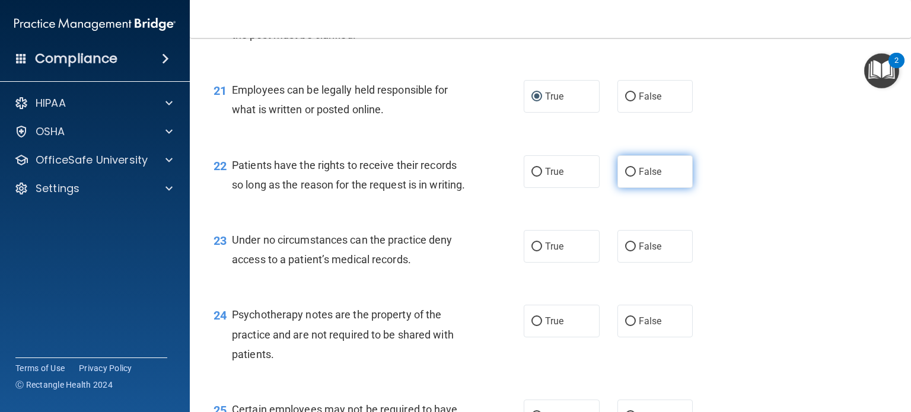
click at [625, 177] on input "False" at bounding box center [630, 172] width 11 height 9
radio input "true"
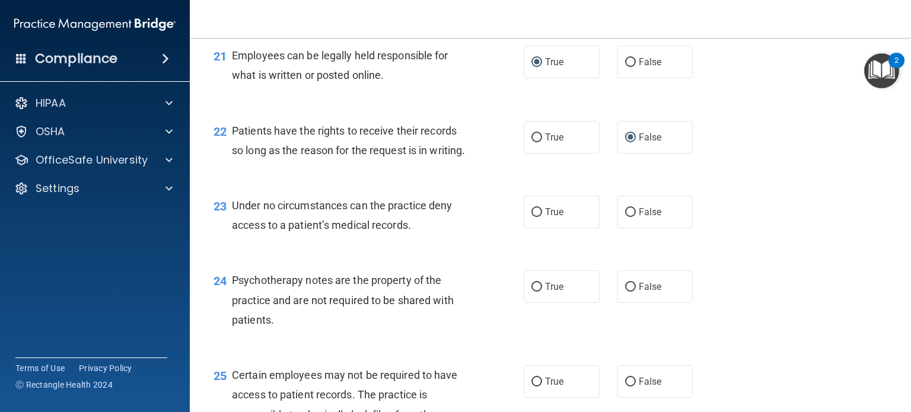
scroll to position [2384, 0]
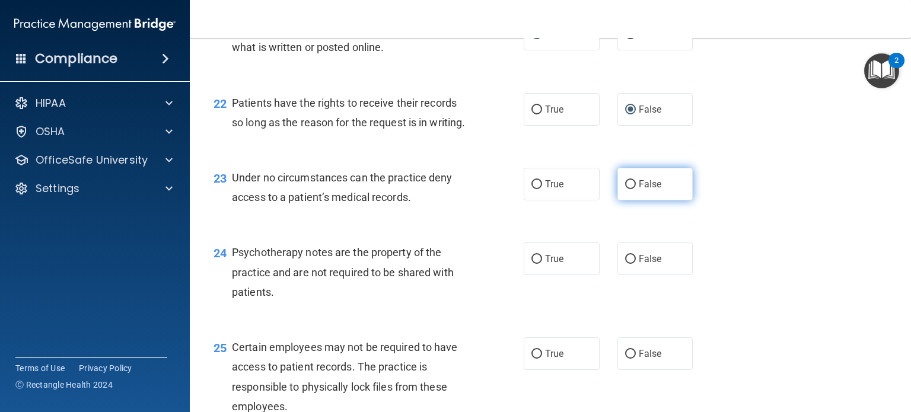
click at [625, 189] on input "False" at bounding box center [630, 184] width 11 height 9
radio input "true"
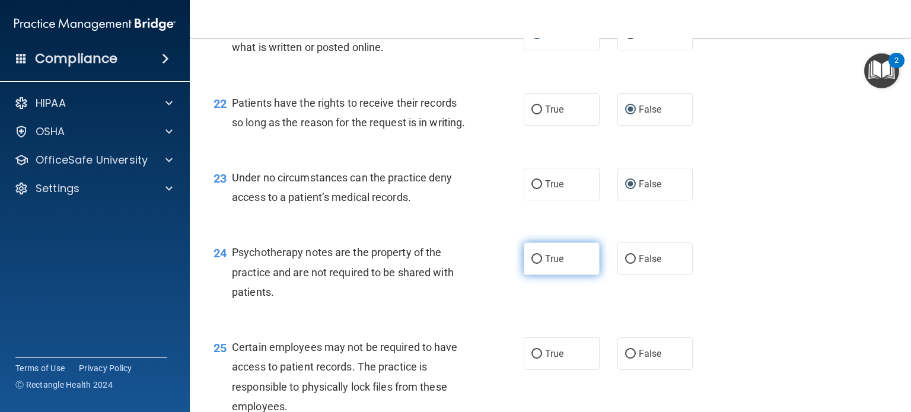
click at [532, 264] on input "True" at bounding box center [537, 259] width 11 height 9
radio input "true"
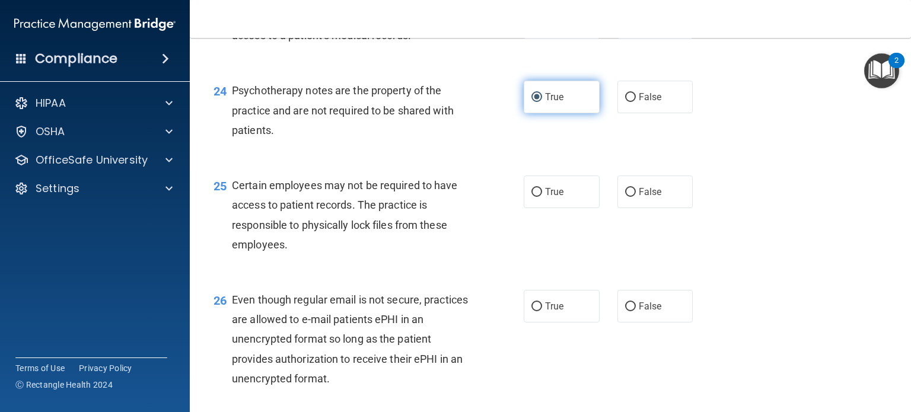
scroll to position [2546, 0]
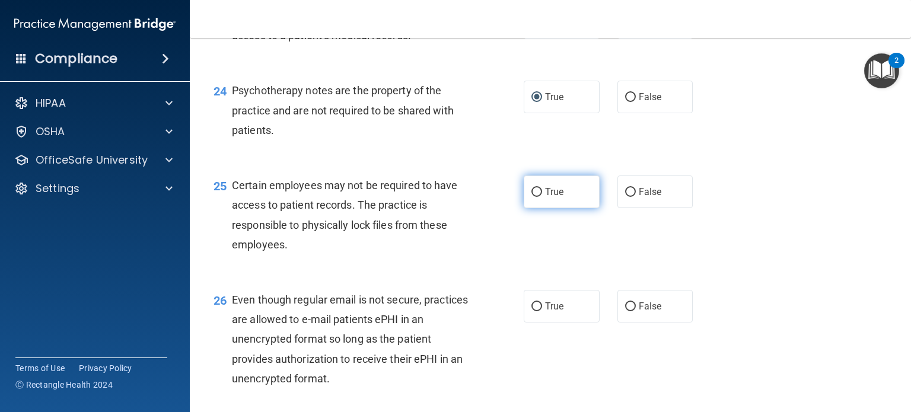
click at [532, 197] on input "True" at bounding box center [537, 192] width 11 height 9
radio input "true"
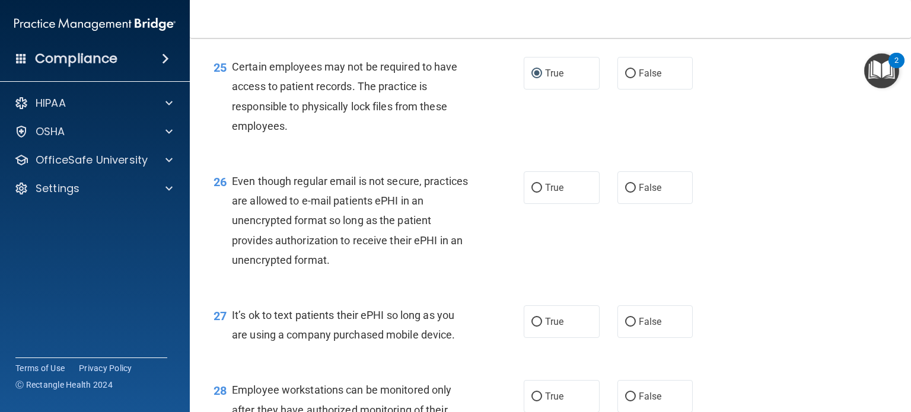
scroll to position [2666, 0]
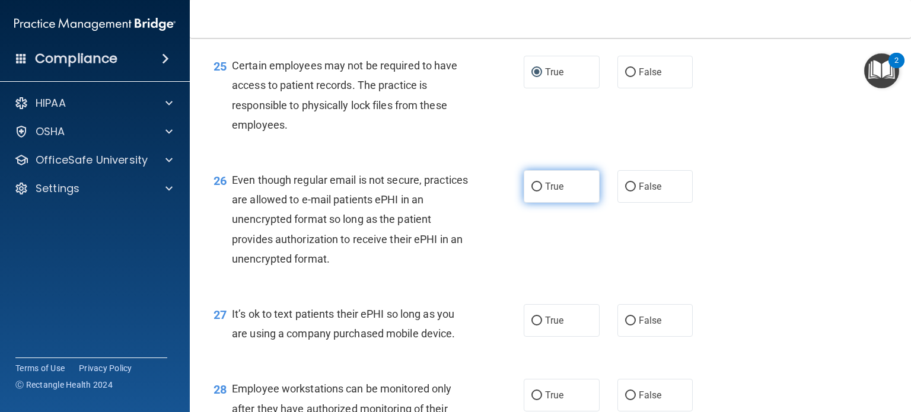
click at [532, 192] on input "True" at bounding box center [537, 187] width 11 height 9
radio input "true"
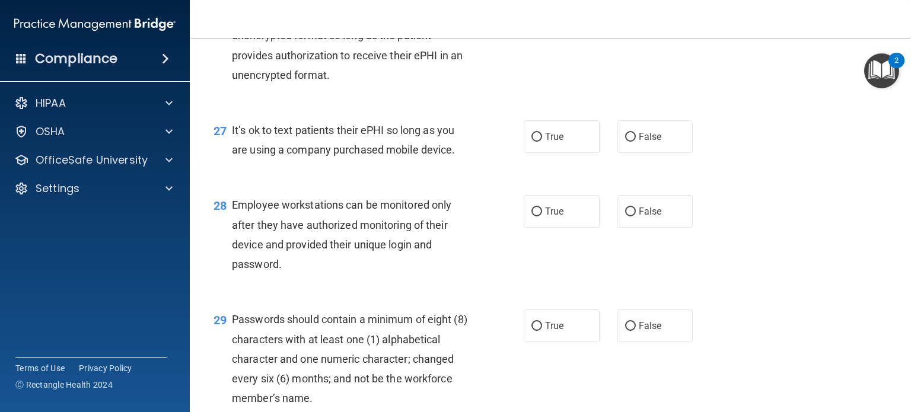
scroll to position [2851, 0]
click at [533, 330] on input "True" at bounding box center [537, 325] width 11 height 9
radio input "true"
click at [535, 215] on input "True" at bounding box center [537, 210] width 11 height 9
radio input "true"
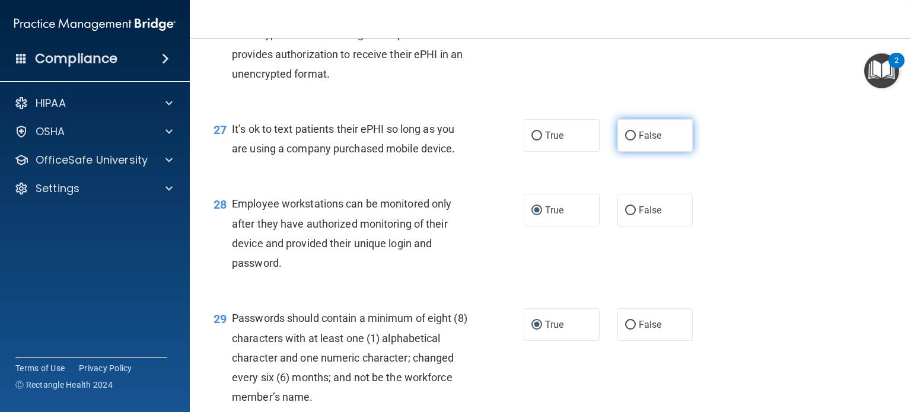
click at [625, 141] on input "False" at bounding box center [630, 136] width 11 height 9
radio input "true"
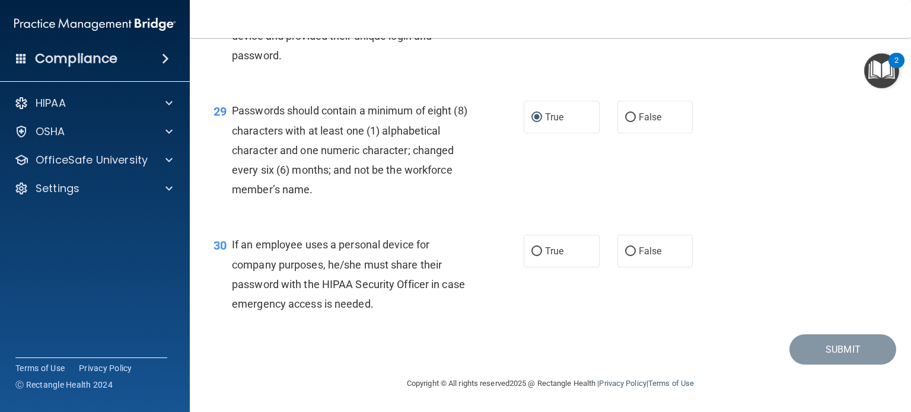
scroll to position [3118, 0]
click at [625, 247] on input "False" at bounding box center [630, 251] width 11 height 9
radio input "true"
click at [809, 354] on button "Submit" at bounding box center [843, 350] width 107 height 30
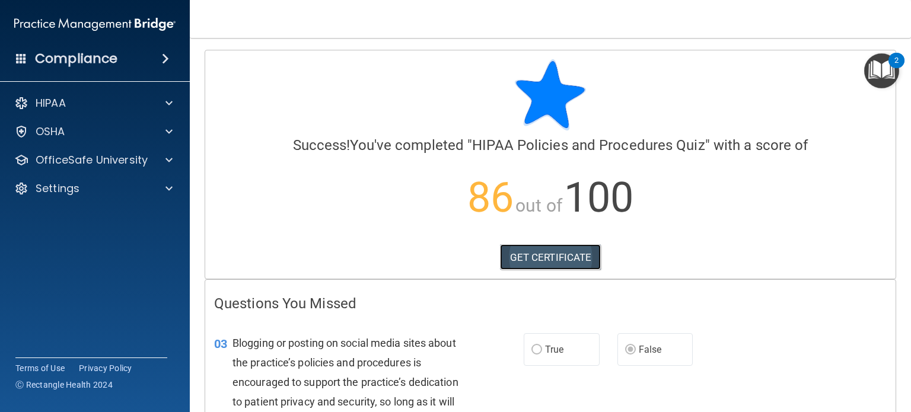
click at [565, 250] on link "GET CERTIFICATE" at bounding box center [550, 257] width 101 height 26
